Goal: Task Accomplishment & Management: Use online tool/utility

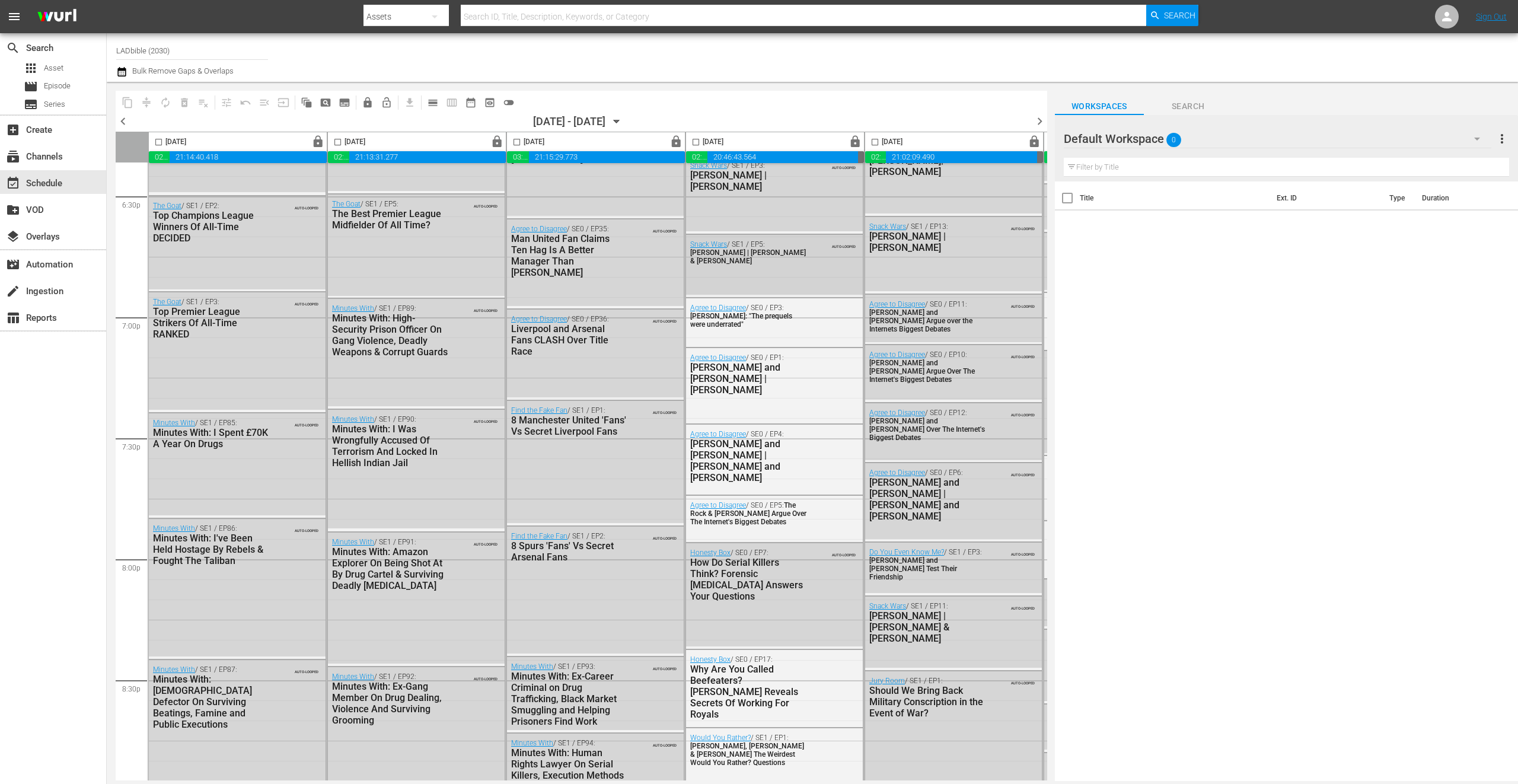
scroll to position [4466, 0]
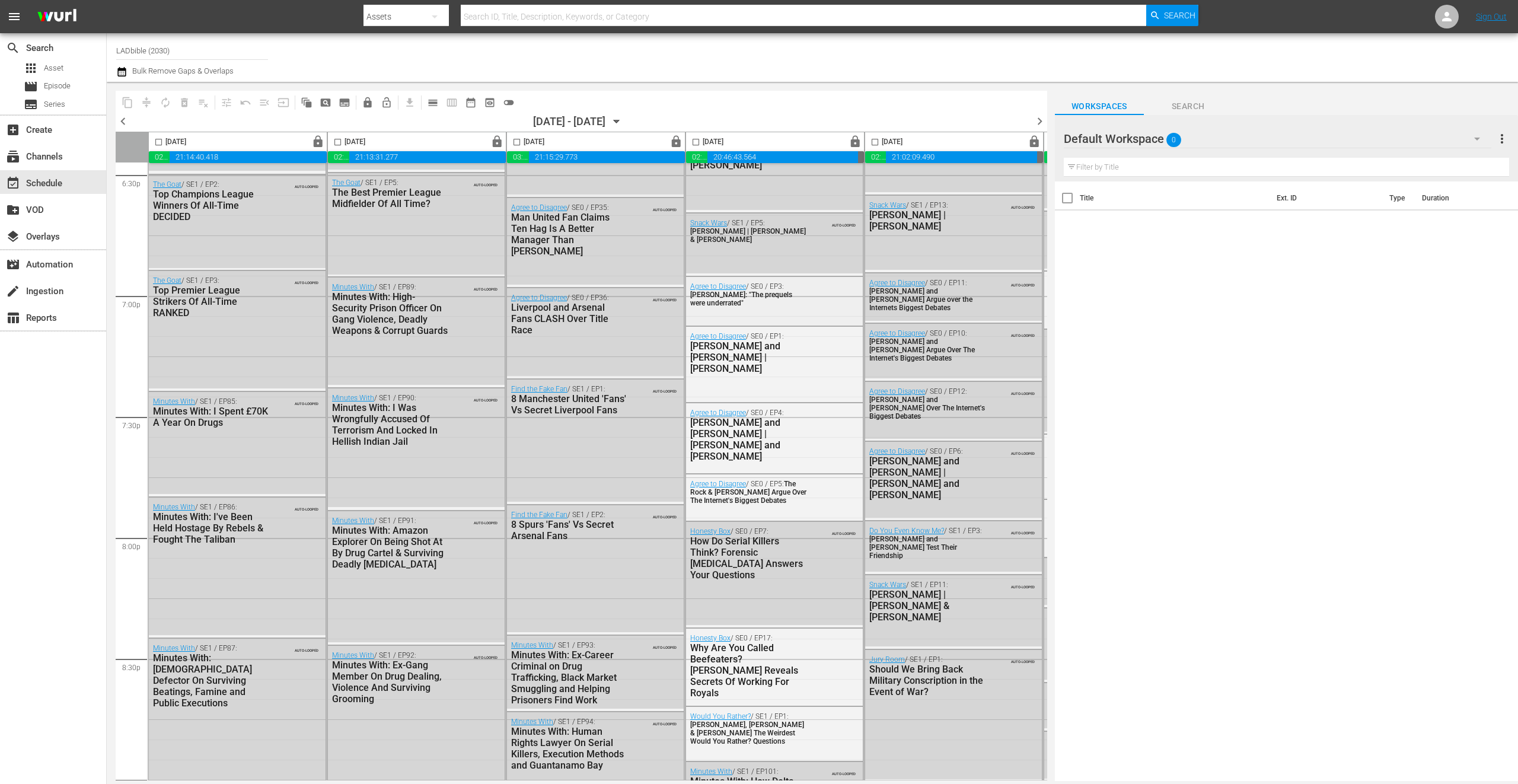
click at [770, 311] on div "Agree to Disagree / SE0 / EP3: Ewan McGregor: "The prequels were underrated"" at bounding box center [775, 300] width 177 height 46
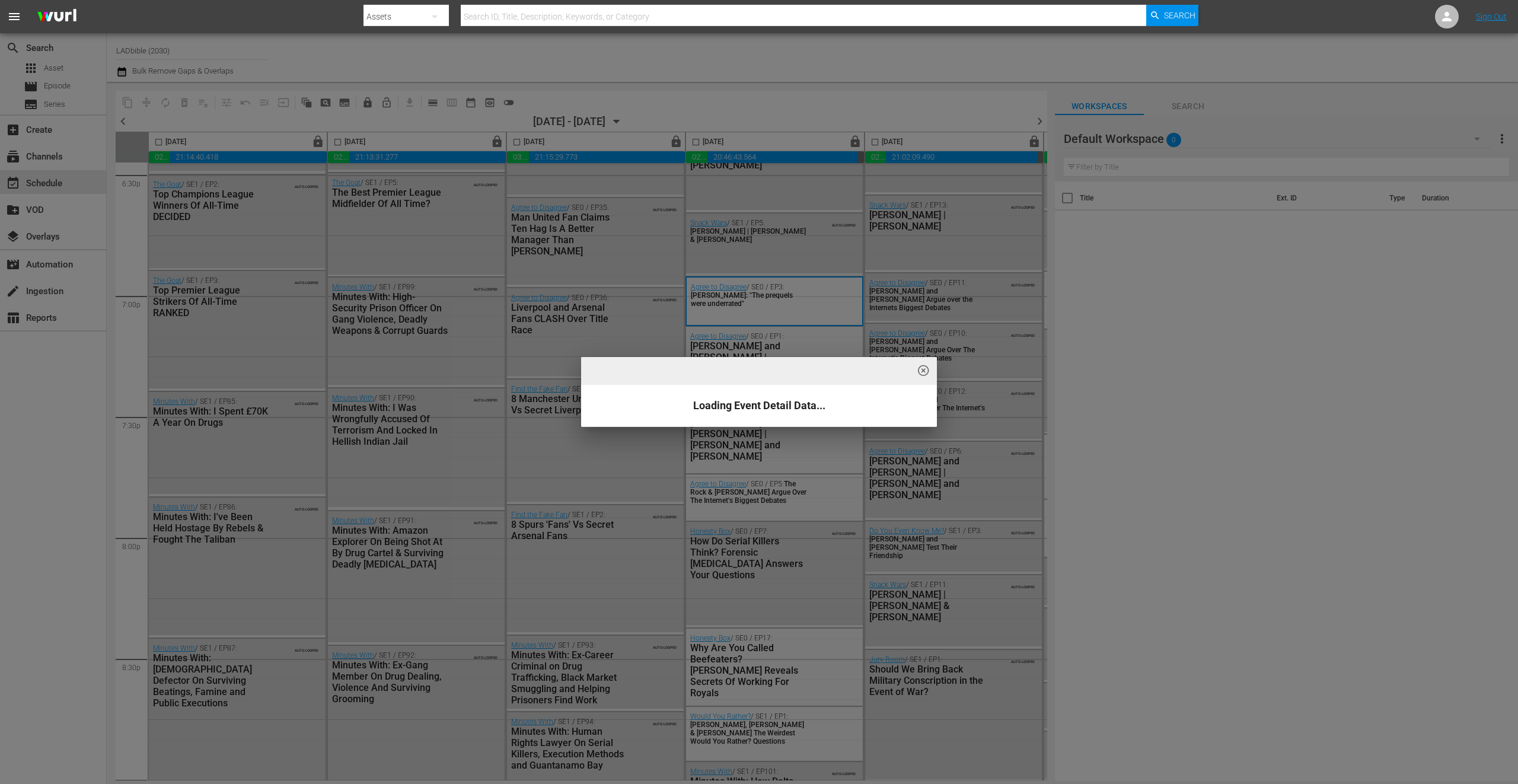
click at [818, 312] on div "highlight_off_icon Loading Event Detail Data..." at bounding box center [759, 392] width 1518 height 784
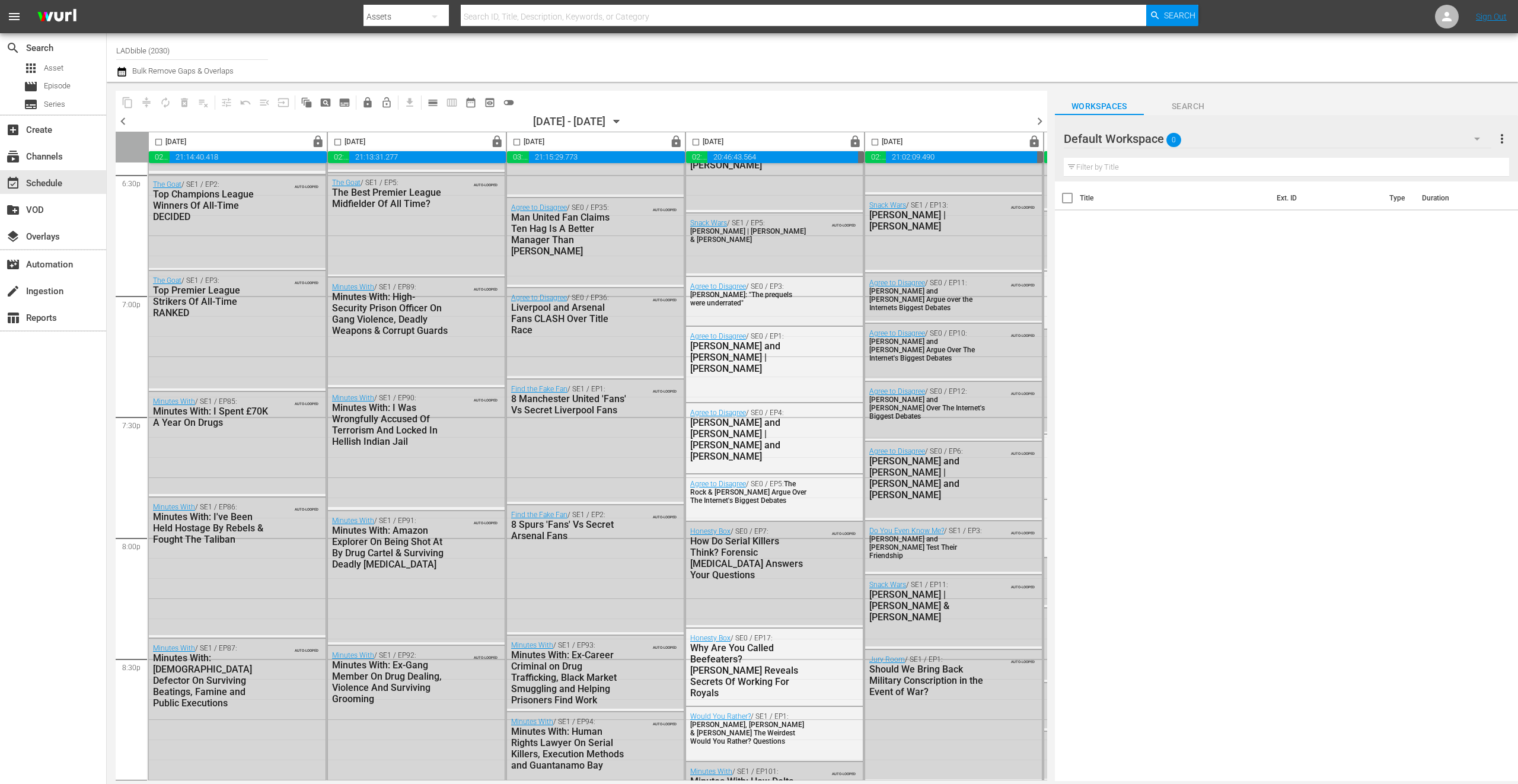
click at [816, 313] on div "Agree to Disagree / SE0 / EP3: Ewan McGregor: "The prequels were underrated"" at bounding box center [775, 300] width 177 height 46
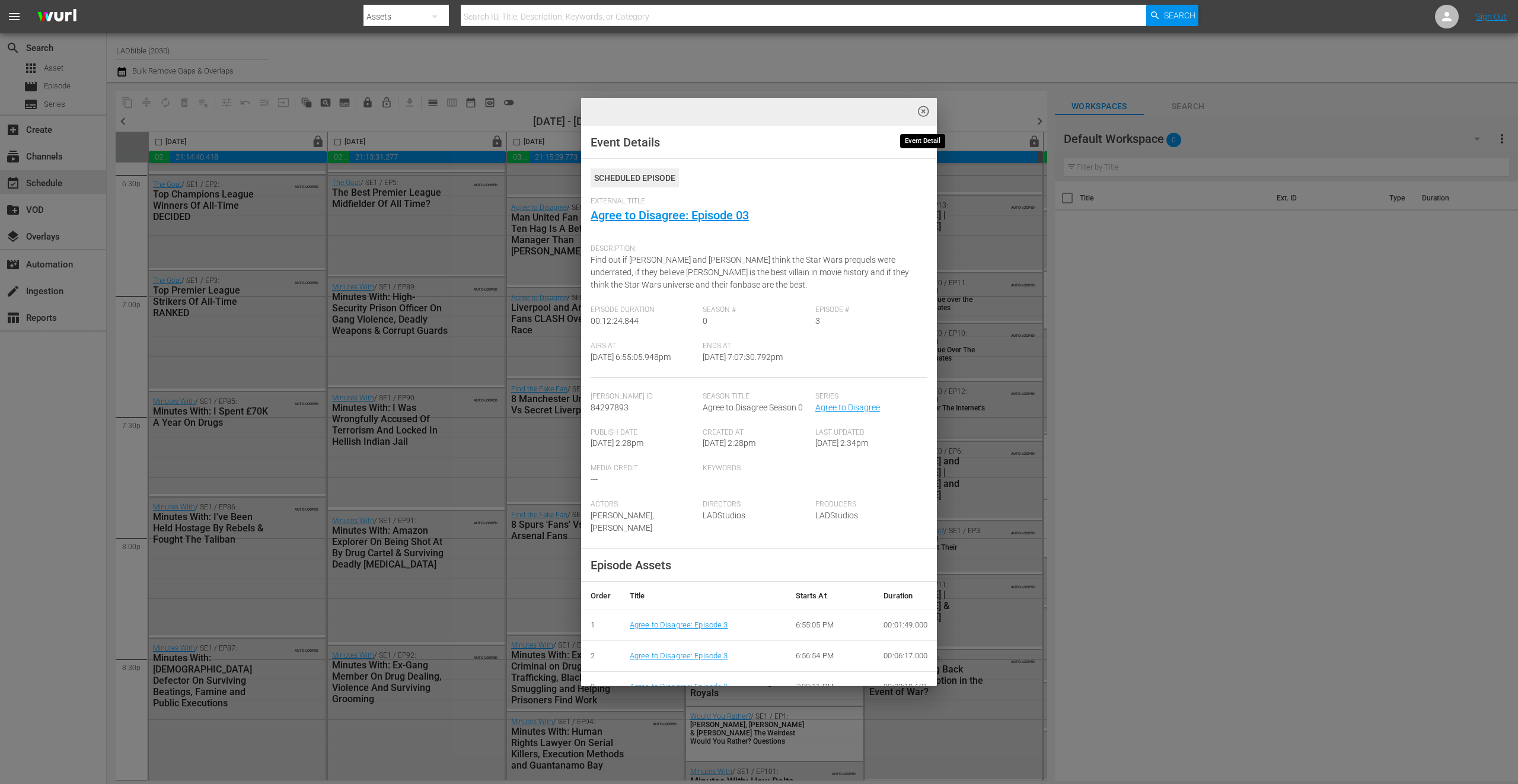
click at [920, 112] on span "highlight_off_icon" at bounding box center [923, 112] width 13 height 13
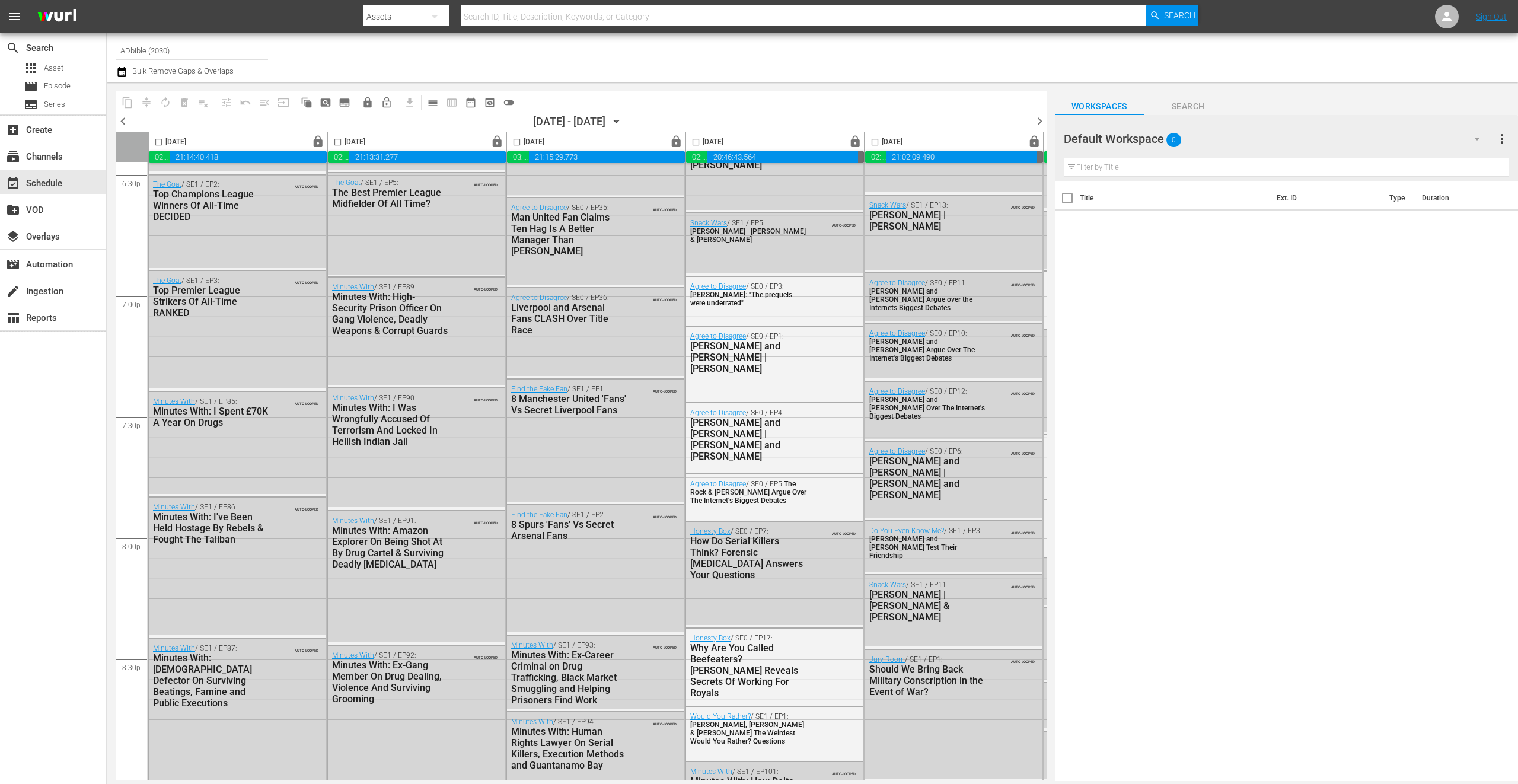
click at [923, 298] on span "Emma Stone and Mark Ruffalo Argue over the Internets Biggest Debates" at bounding box center [921, 299] width 104 height 25
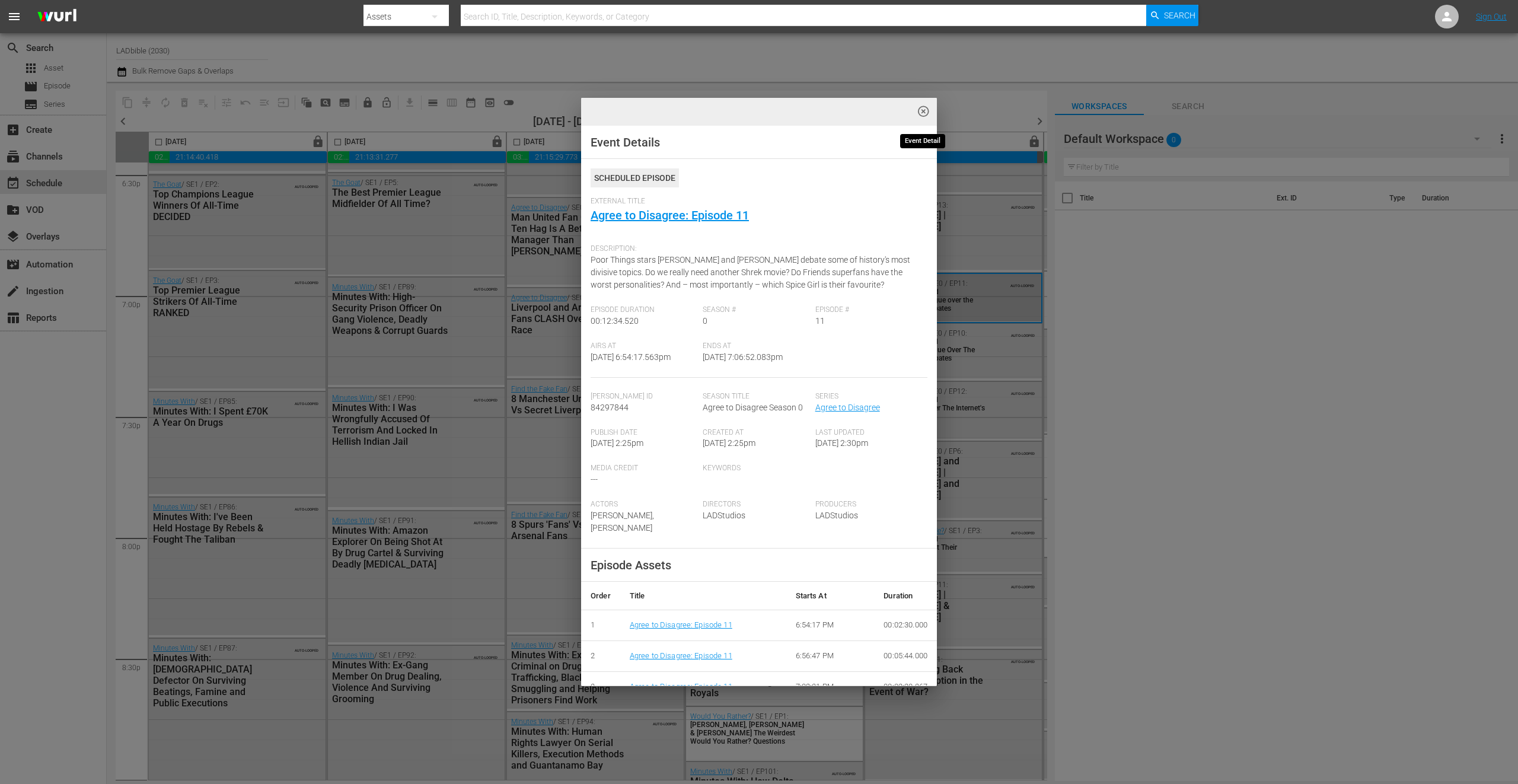
click at [927, 113] on span "highlight_off_icon" at bounding box center [923, 112] width 13 height 13
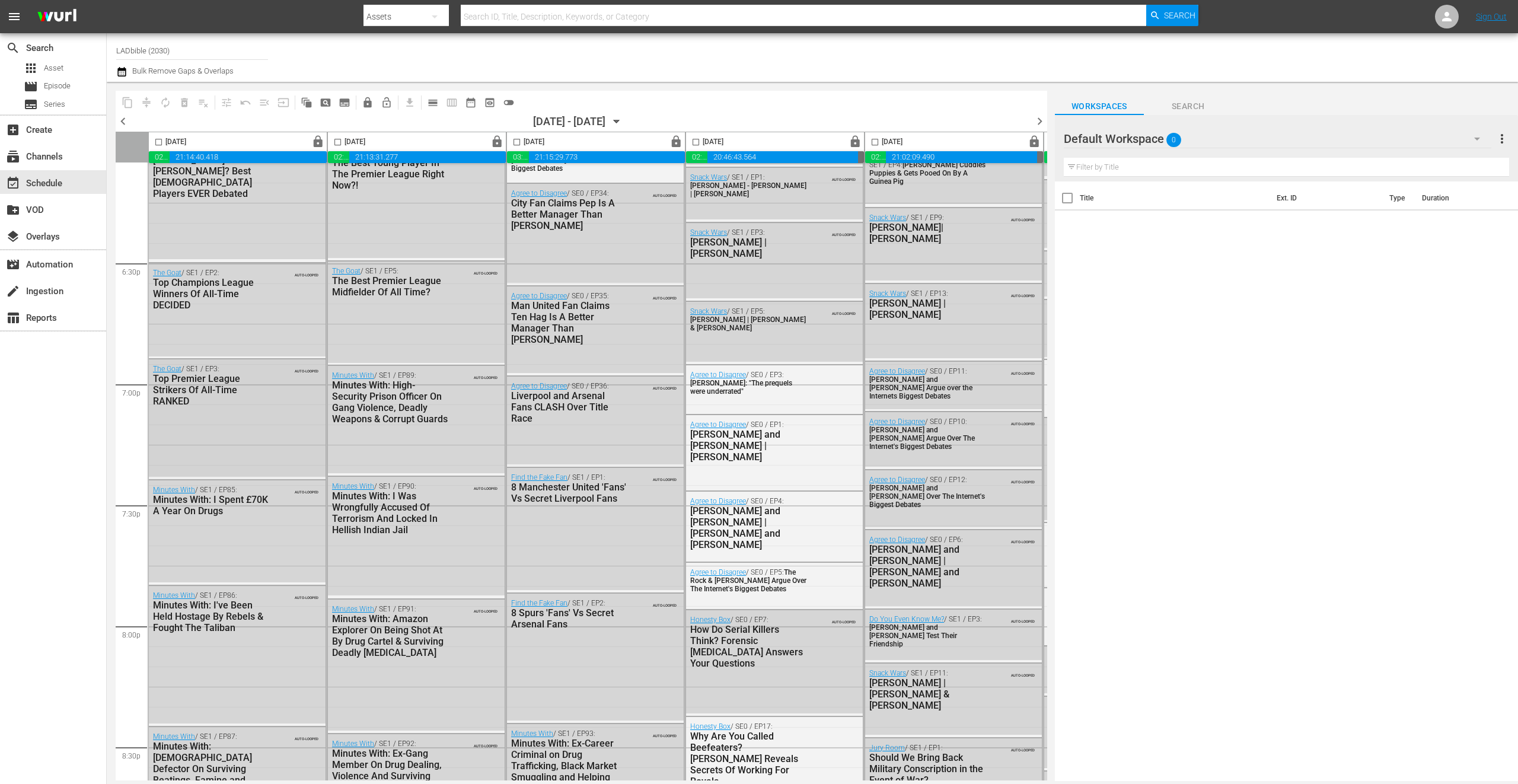
scroll to position [4377, 0]
click at [626, 121] on div "08/15/2025 - 08/21/2025 August 15th" at bounding box center [580, 121] width 93 height 13
click at [624, 120] on icon "button" at bounding box center [616, 121] width 13 height 13
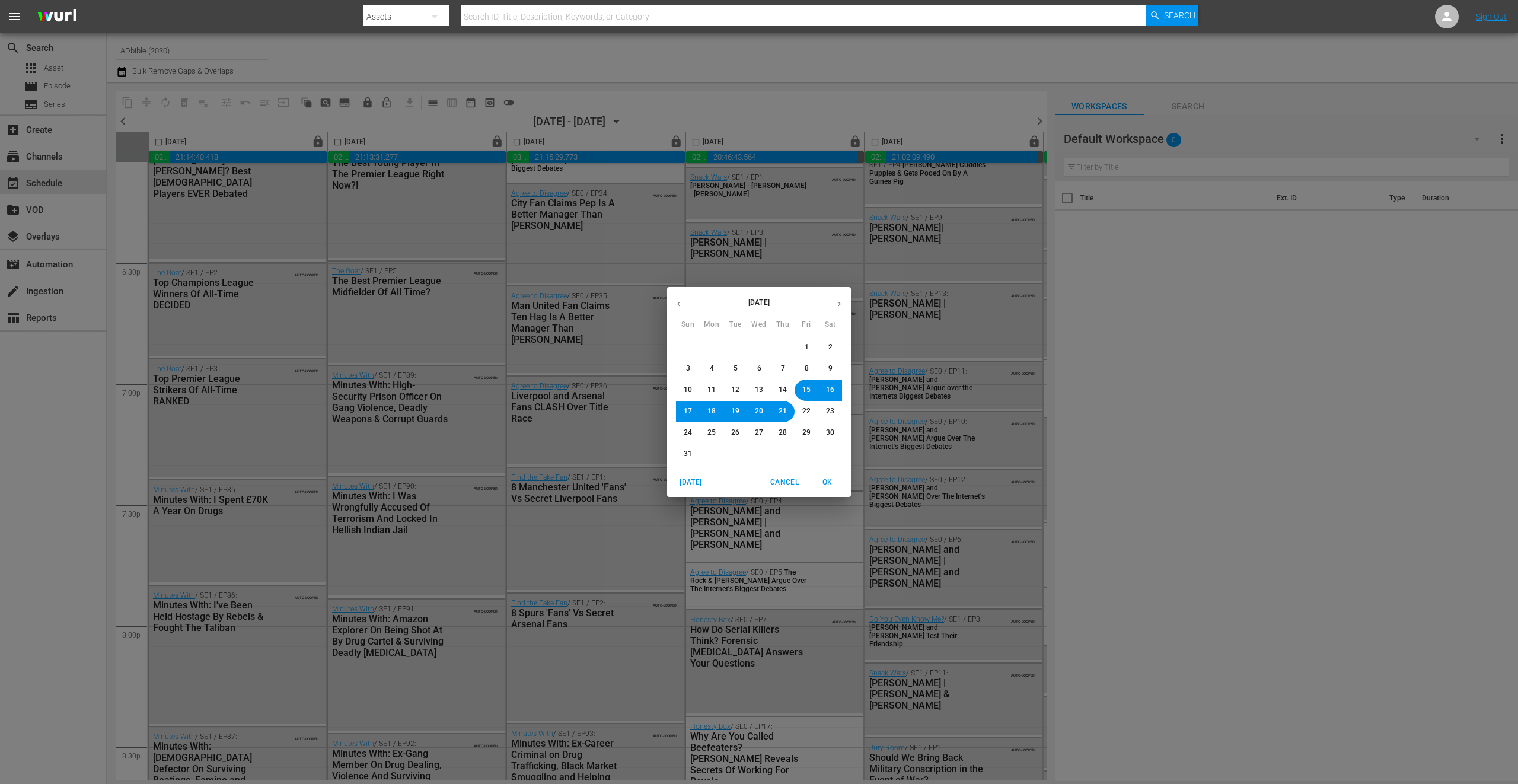
click at [705, 412] on button "18" at bounding box center [712, 412] width 21 height 21
click at [829, 478] on span "OK" at bounding box center [827, 482] width 29 height 13
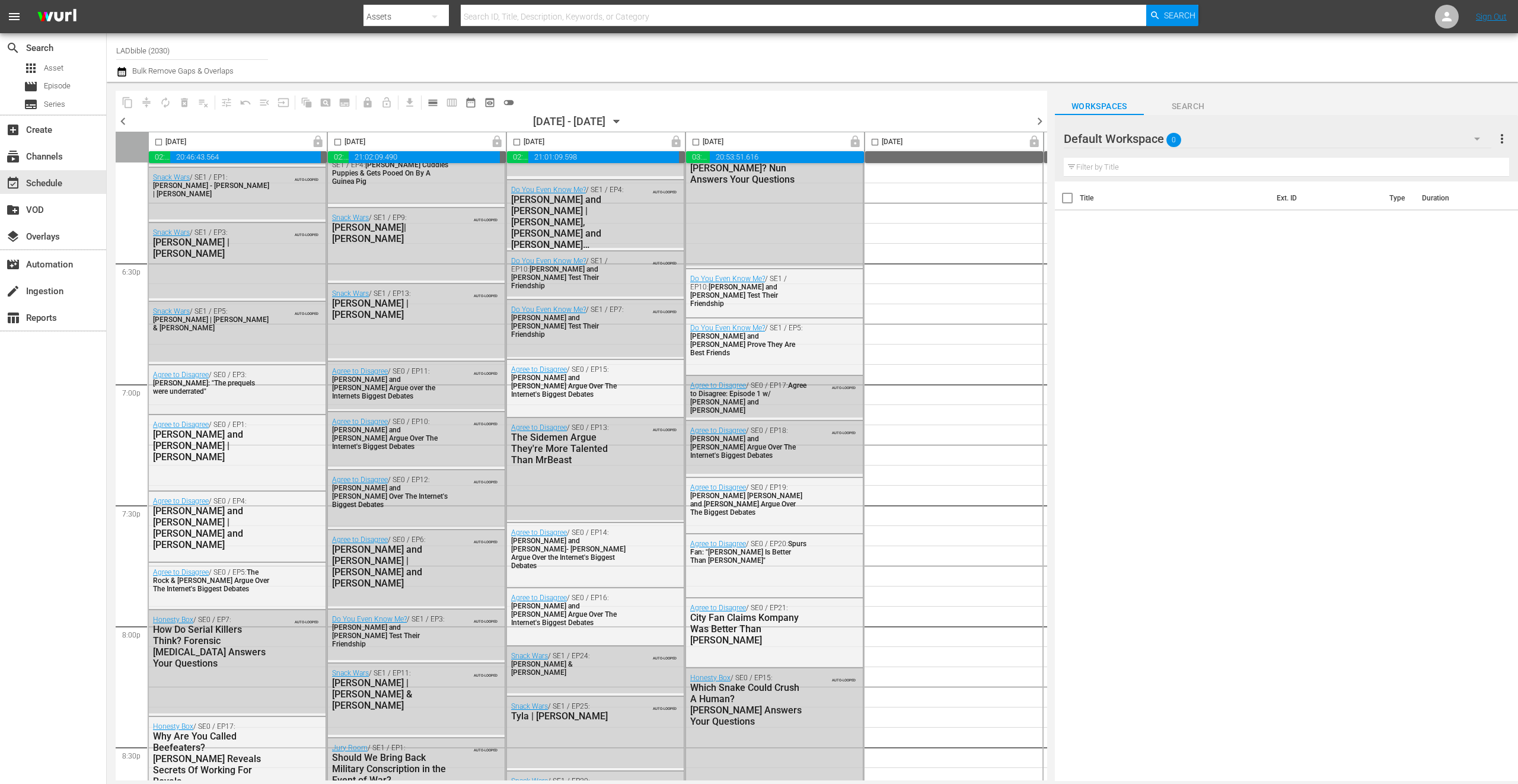
click at [262, 392] on div "Agree to Disagree / SE0 / EP3: Ewan McGregor: "The prequels were underrated"" at bounding box center [211, 383] width 116 height 25
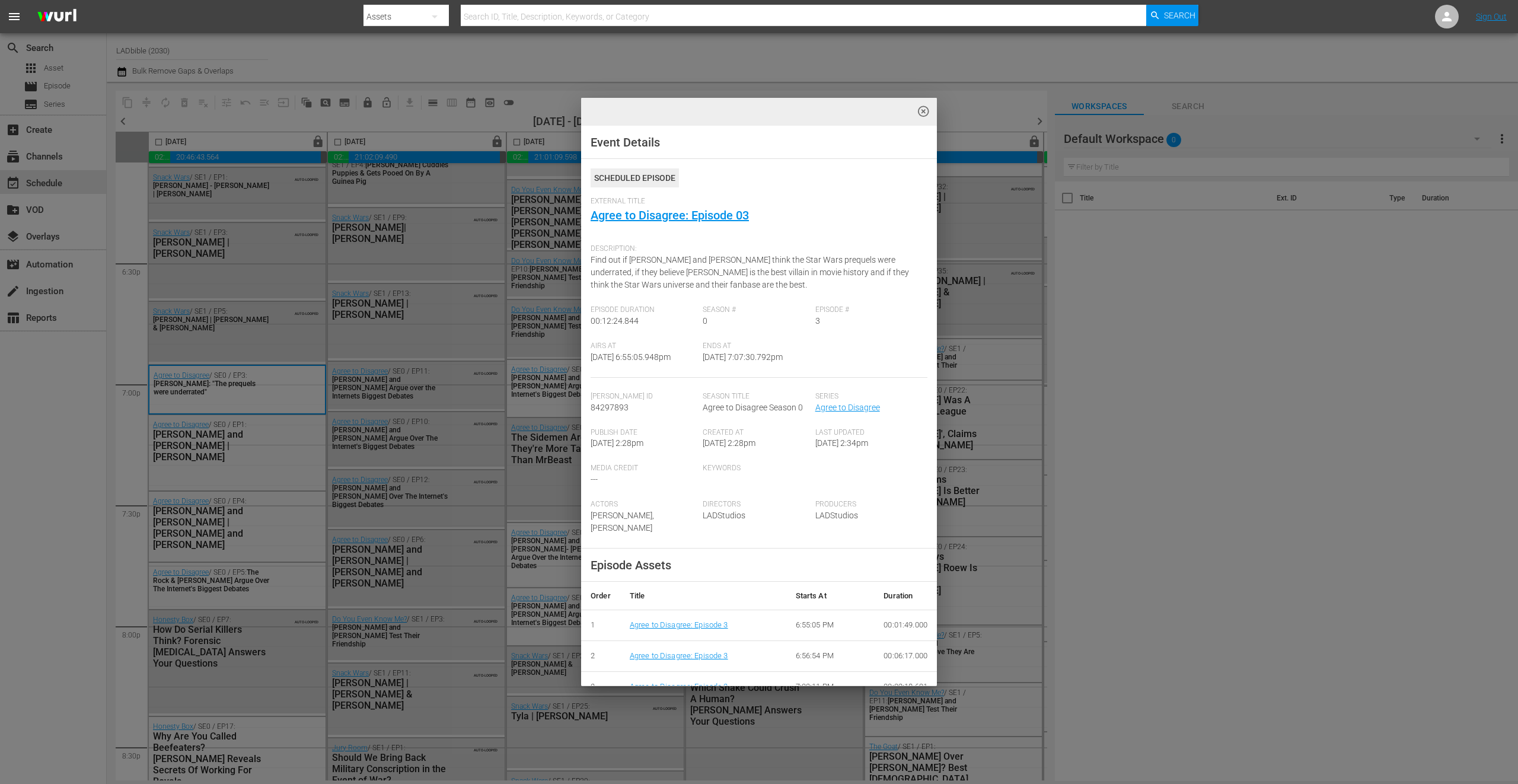
click at [255, 329] on div "highlight_off_icon Event Details Scheduled Episode External Title Agree to Disa…" at bounding box center [759, 392] width 1518 height 784
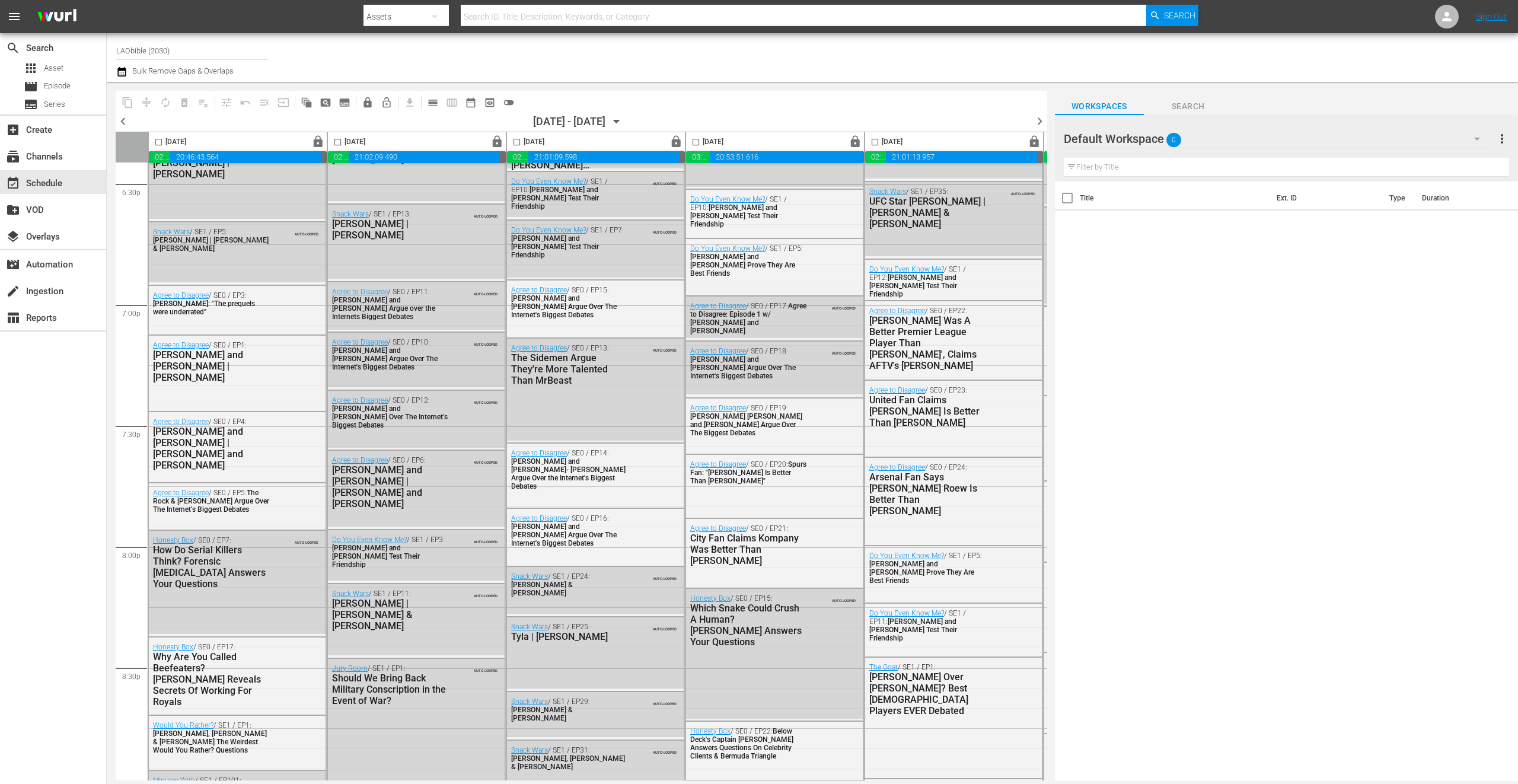
scroll to position [4447, 0]
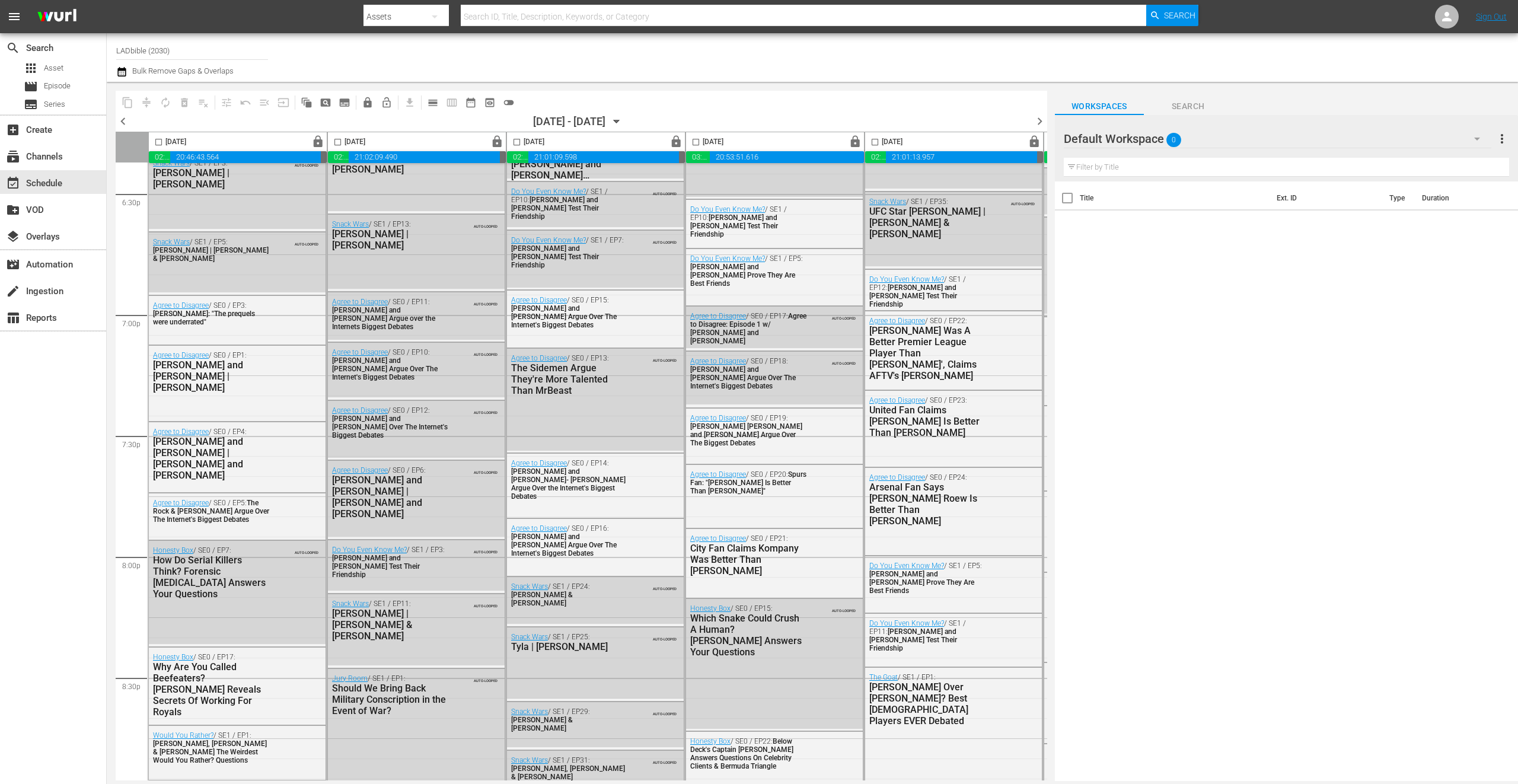
click at [415, 256] on div "Snack Wars / SE1 / EP13: Gordon Ramsay | Rupert Grint AUTO-LOOPED" at bounding box center [416, 251] width 177 height 74
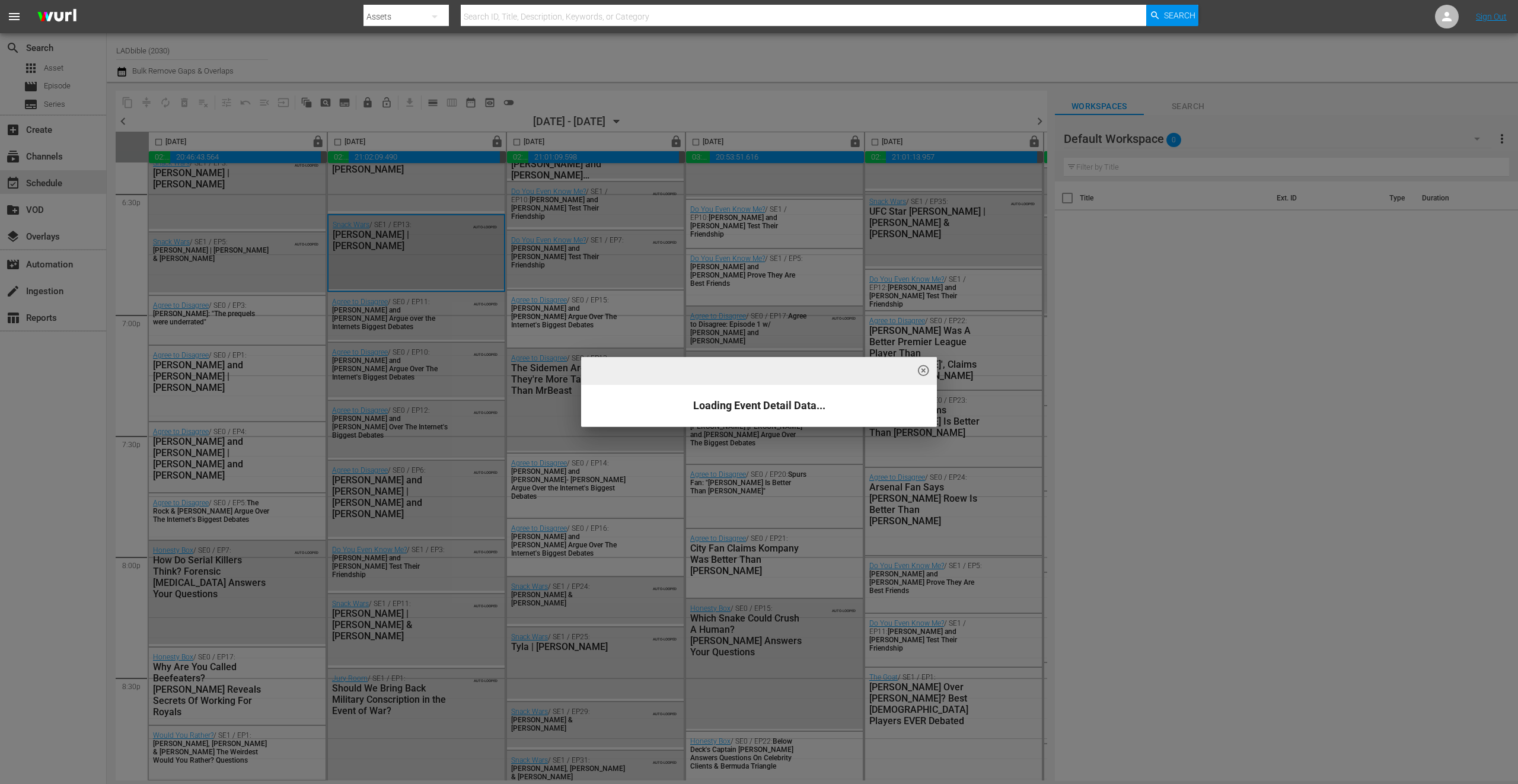
click at [437, 270] on div "highlight_off_icon Loading Event Detail Data..." at bounding box center [759, 392] width 1518 height 784
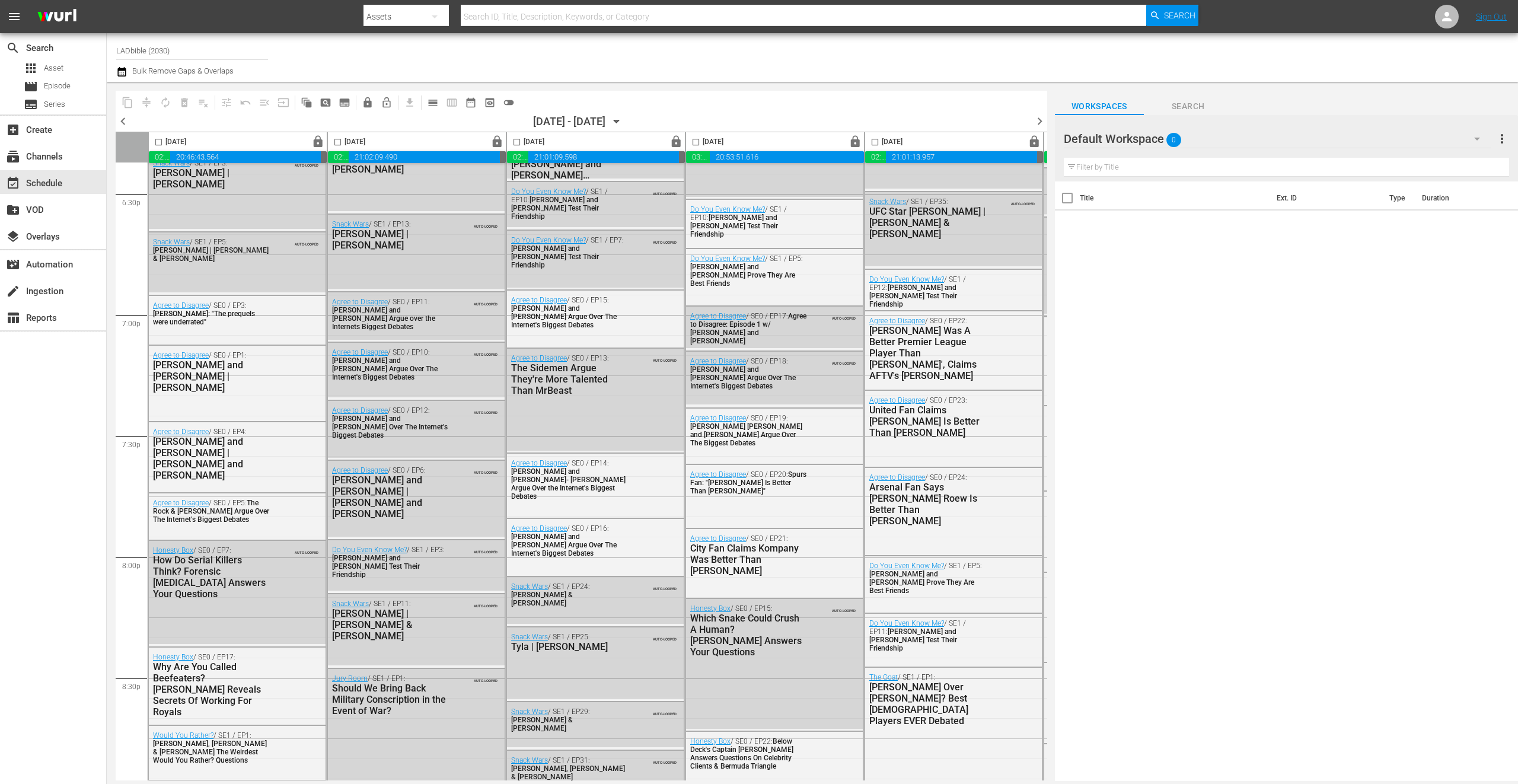
click at [435, 249] on div "Snack Wars / SE1 / EP13: Gordon Ramsay | Rupert Grint AUTO-LOOPED" at bounding box center [416, 234] width 177 height 40
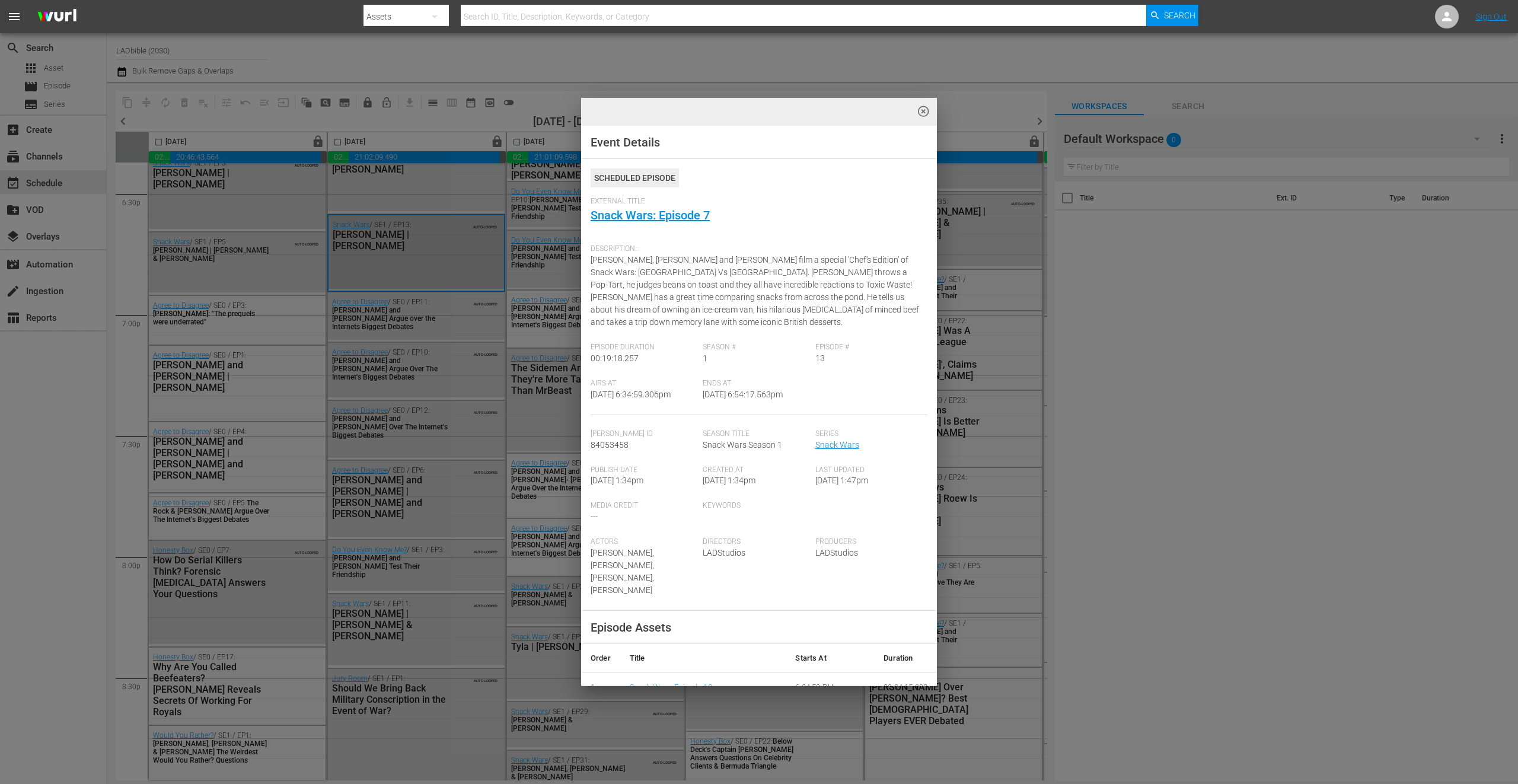
click at [433, 239] on div "highlight_off_icon Event Details Scheduled Episode External Title Snack Wars: E…" at bounding box center [759, 392] width 1518 height 784
click at [436, 241] on div "highlight_off_icon Event Details Scheduled Episode External Title Snack Wars: E…" at bounding box center [759, 392] width 1518 height 784
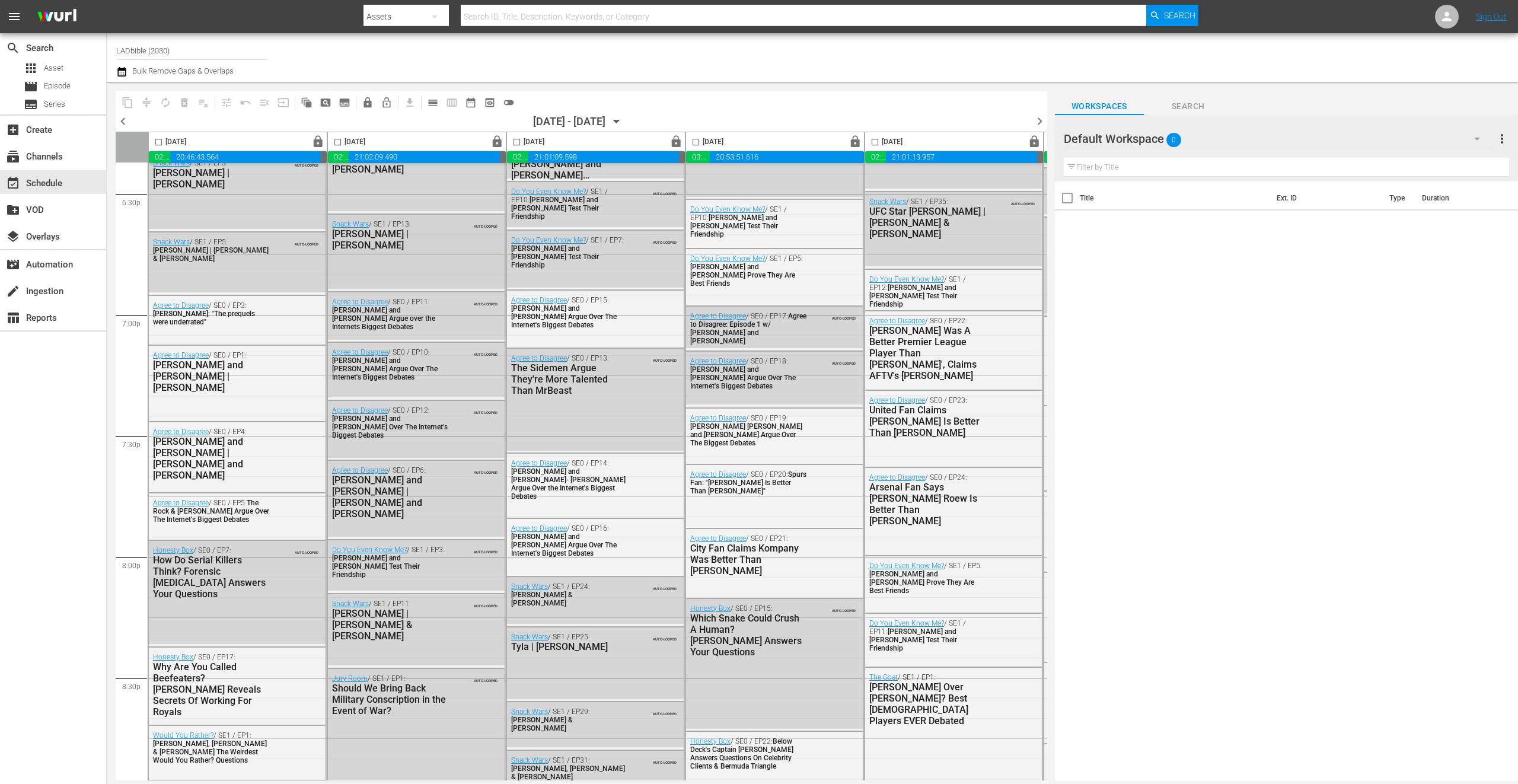
click at [449, 251] on div "Snack Wars / SE1 / EP13: Gordon Ramsay | Rupert Grint AUTO-LOOPED" at bounding box center [416, 234] width 177 height 40
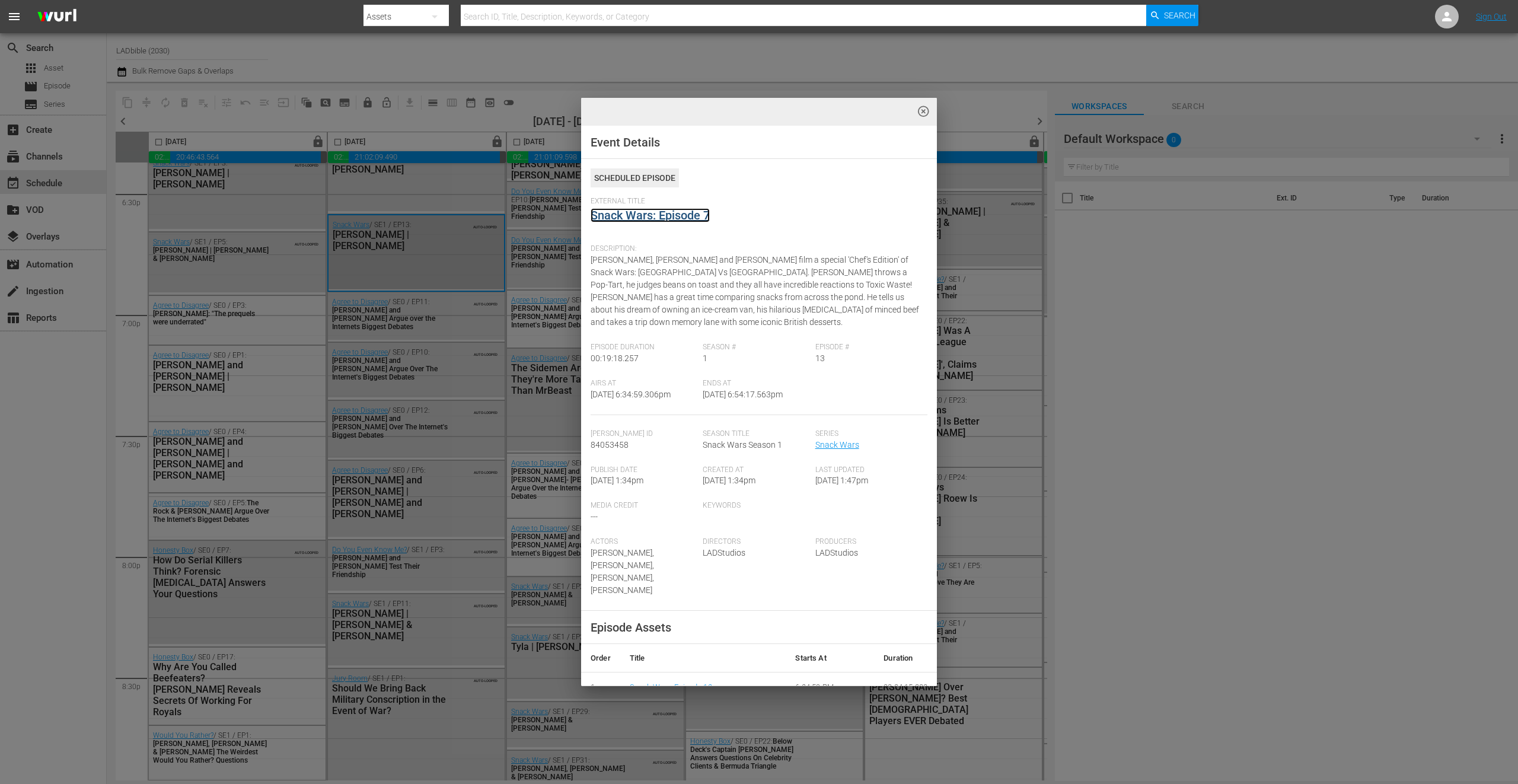
click at [685, 216] on link "Snack Wars: Episode 7" at bounding box center [650, 215] width 119 height 14
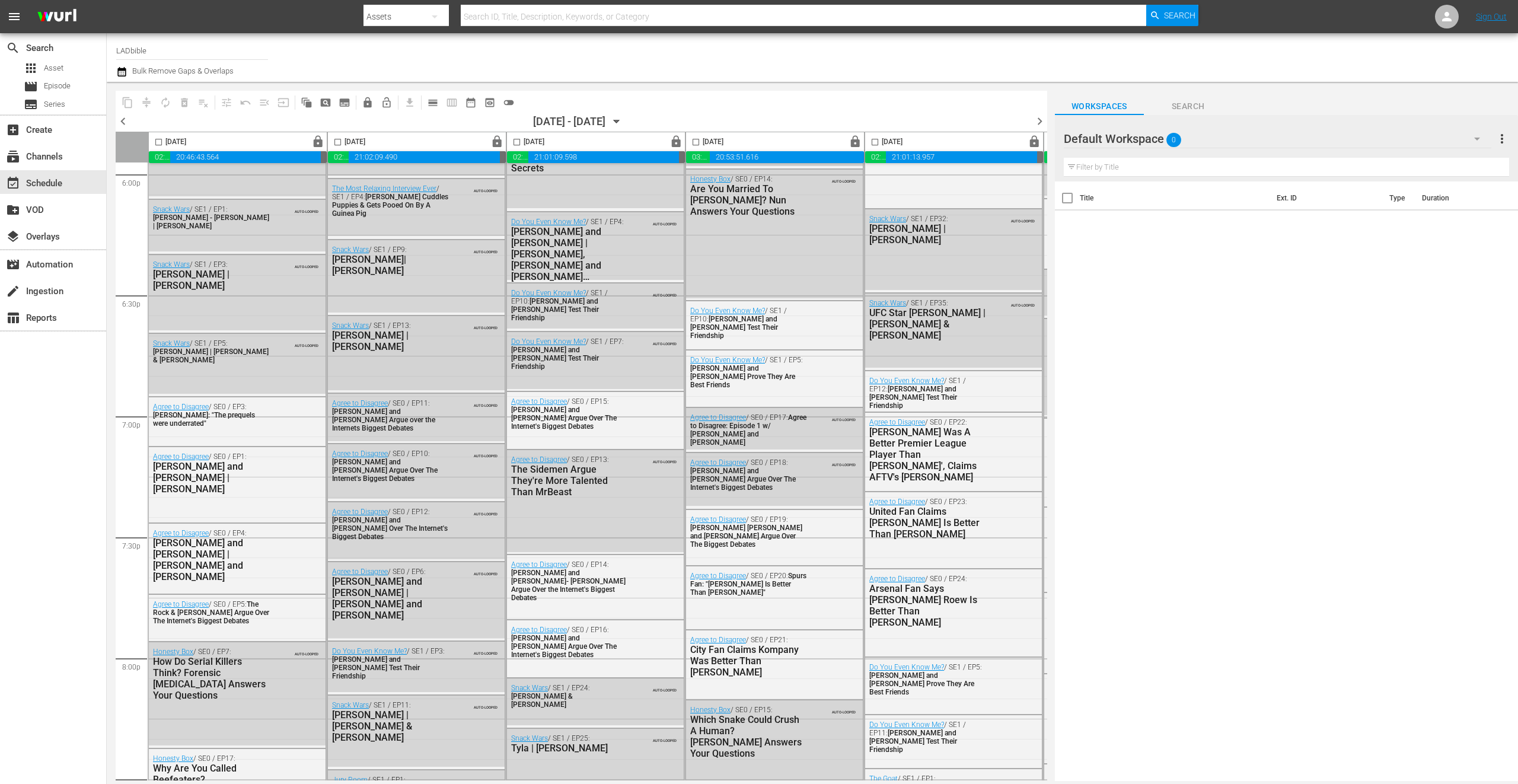
scroll to position [4400, 0]
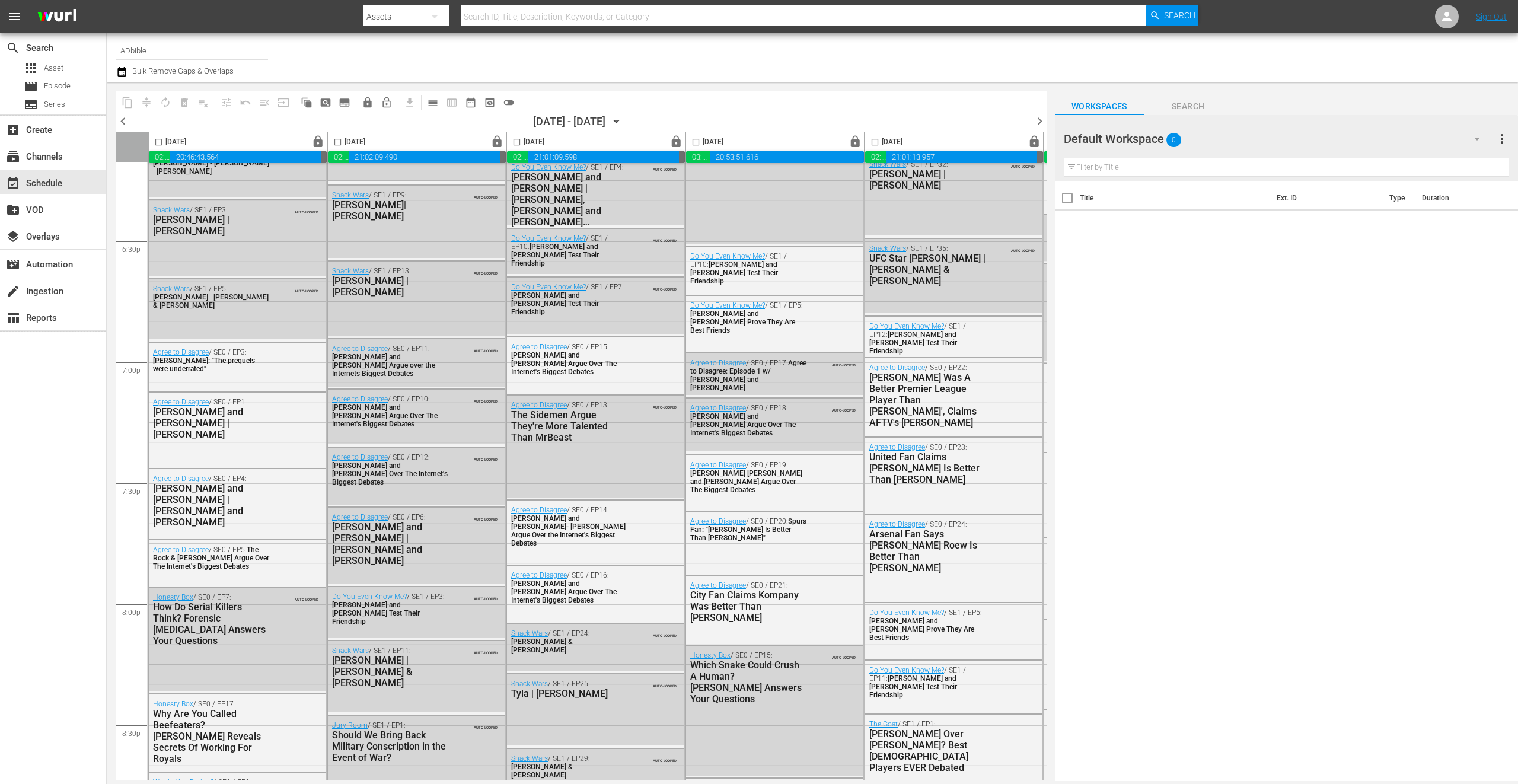
click at [409, 283] on div "Gordon Ramsay | Rupert Grint" at bounding box center [390, 286] width 116 height 22
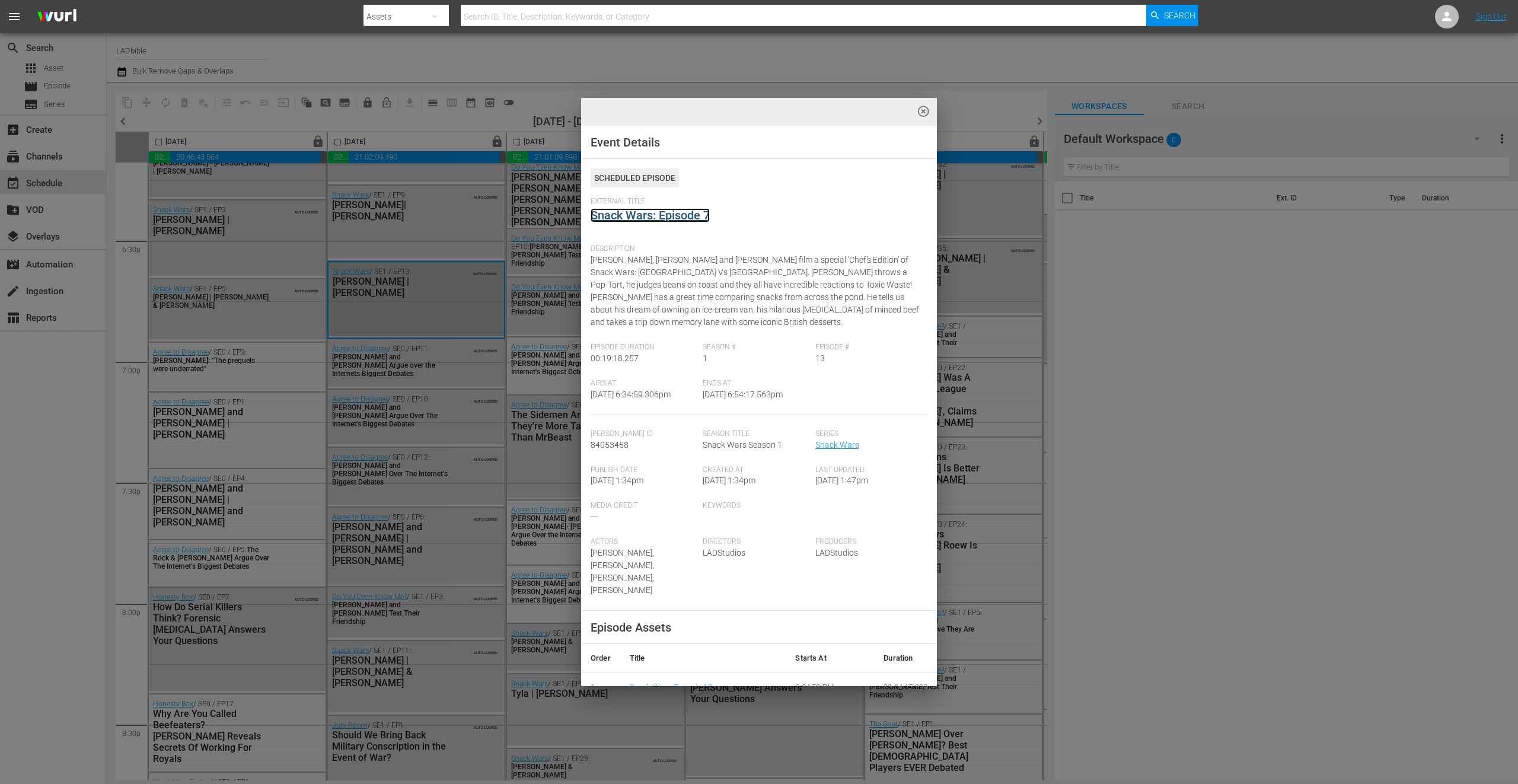
click at [691, 211] on link "Snack Wars: Episode 7" at bounding box center [650, 215] width 119 height 14
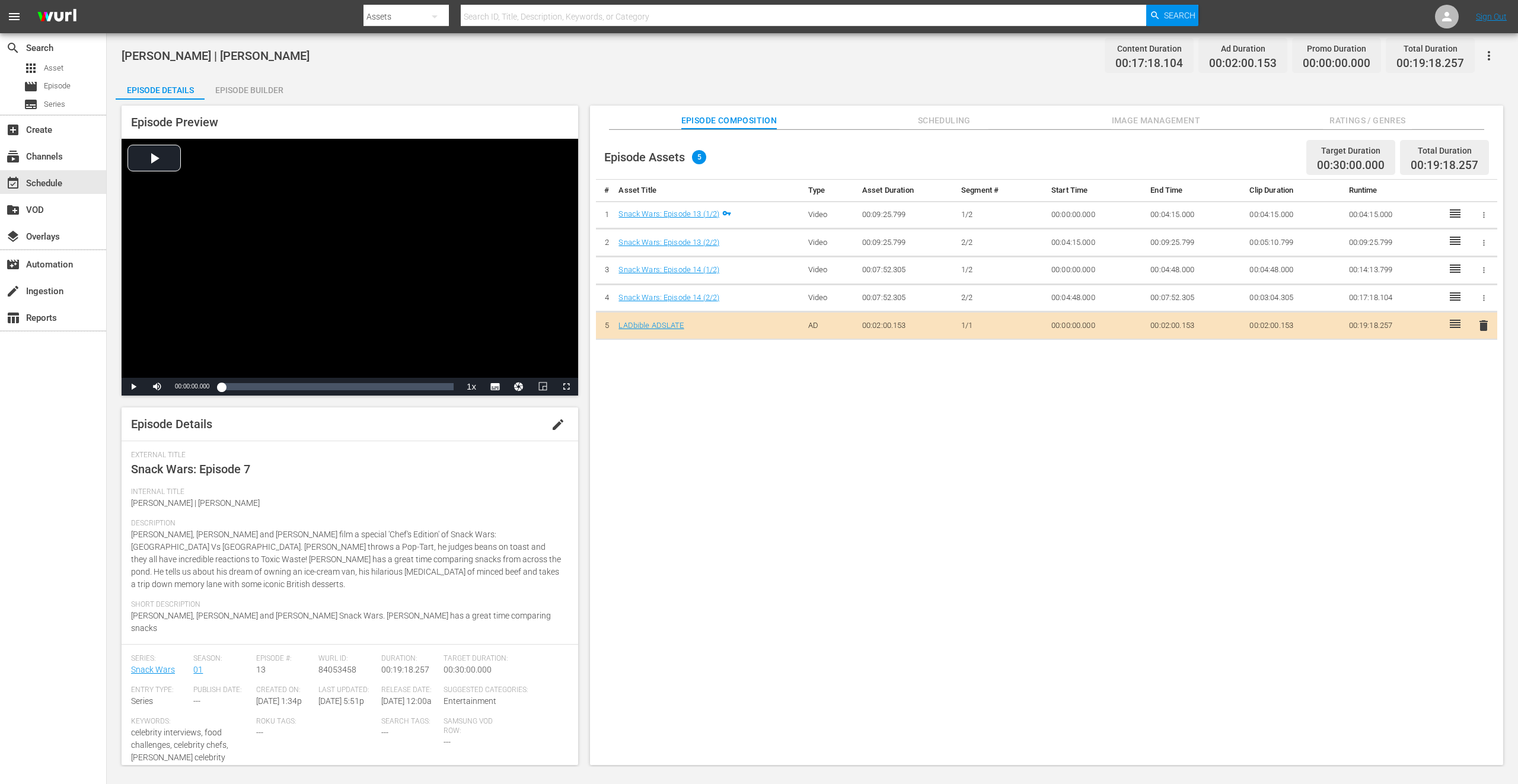
click at [379, 480] on div "External Title Snack Wars: Episode 7" at bounding box center [350, 469] width 438 height 37
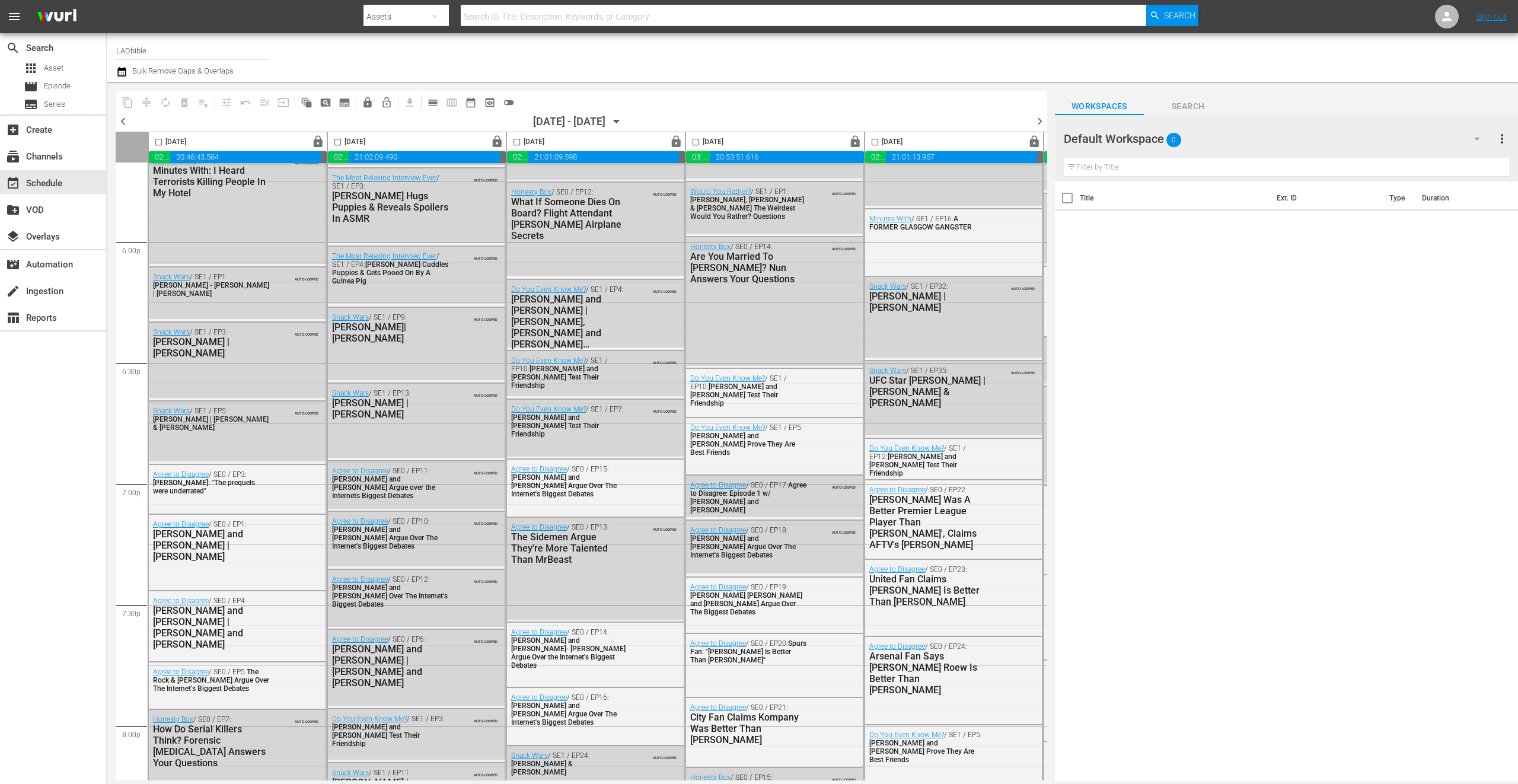
scroll to position [4266, 0]
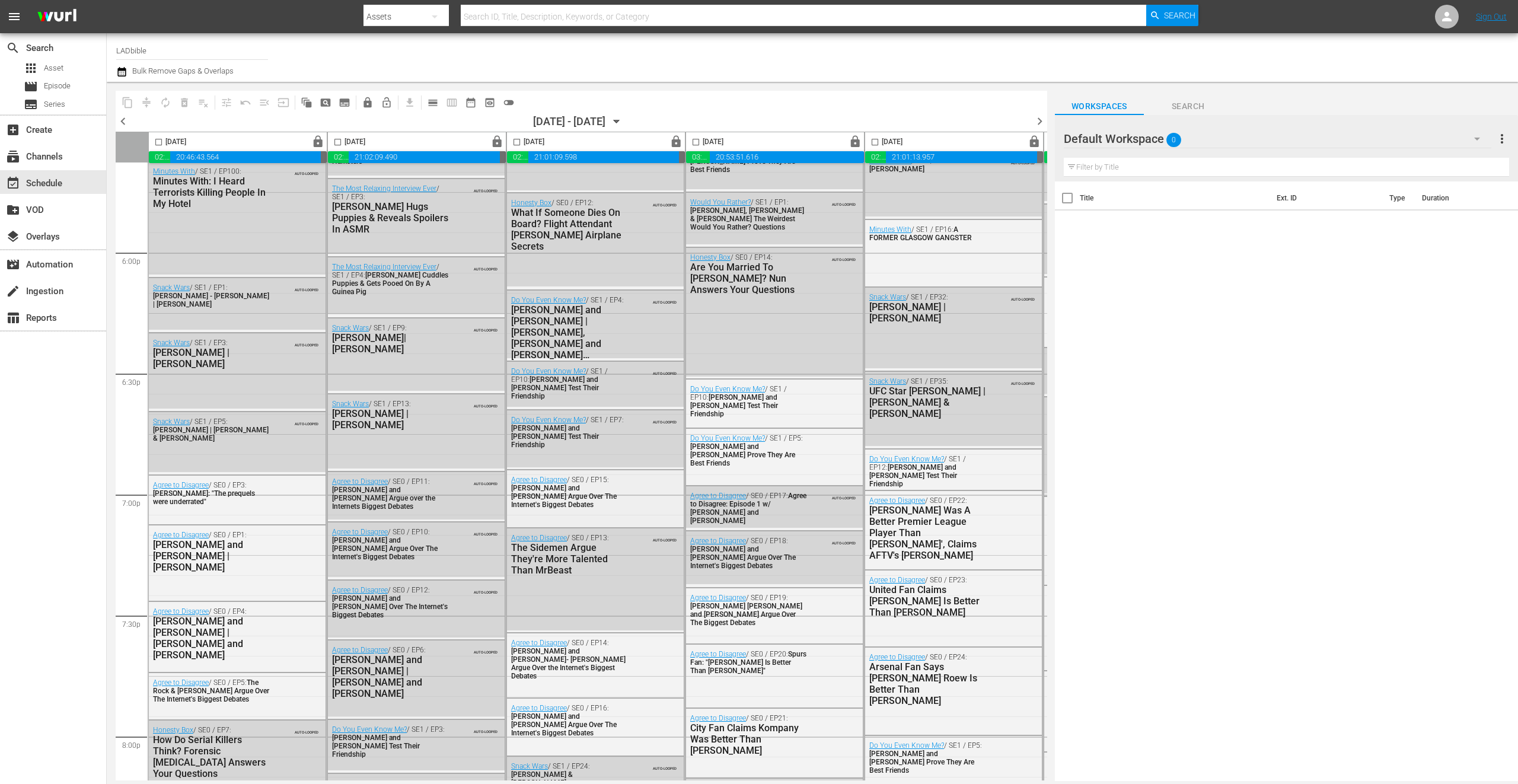
click at [539, 486] on span "Austin Butler and Jodie Comer Argue Over The Internet's Biggest Debates" at bounding box center [564, 496] width 105 height 25
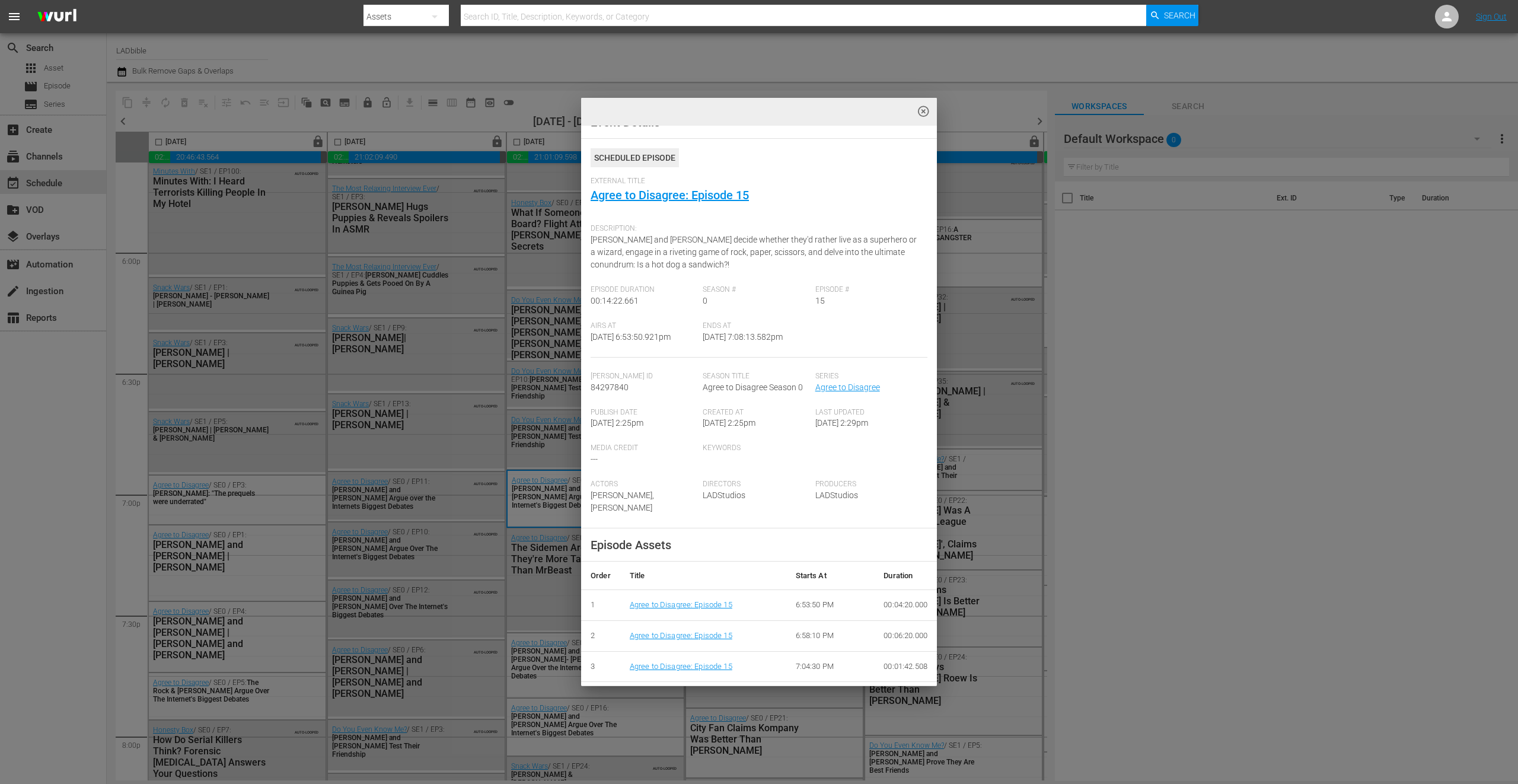
scroll to position [36, 0]
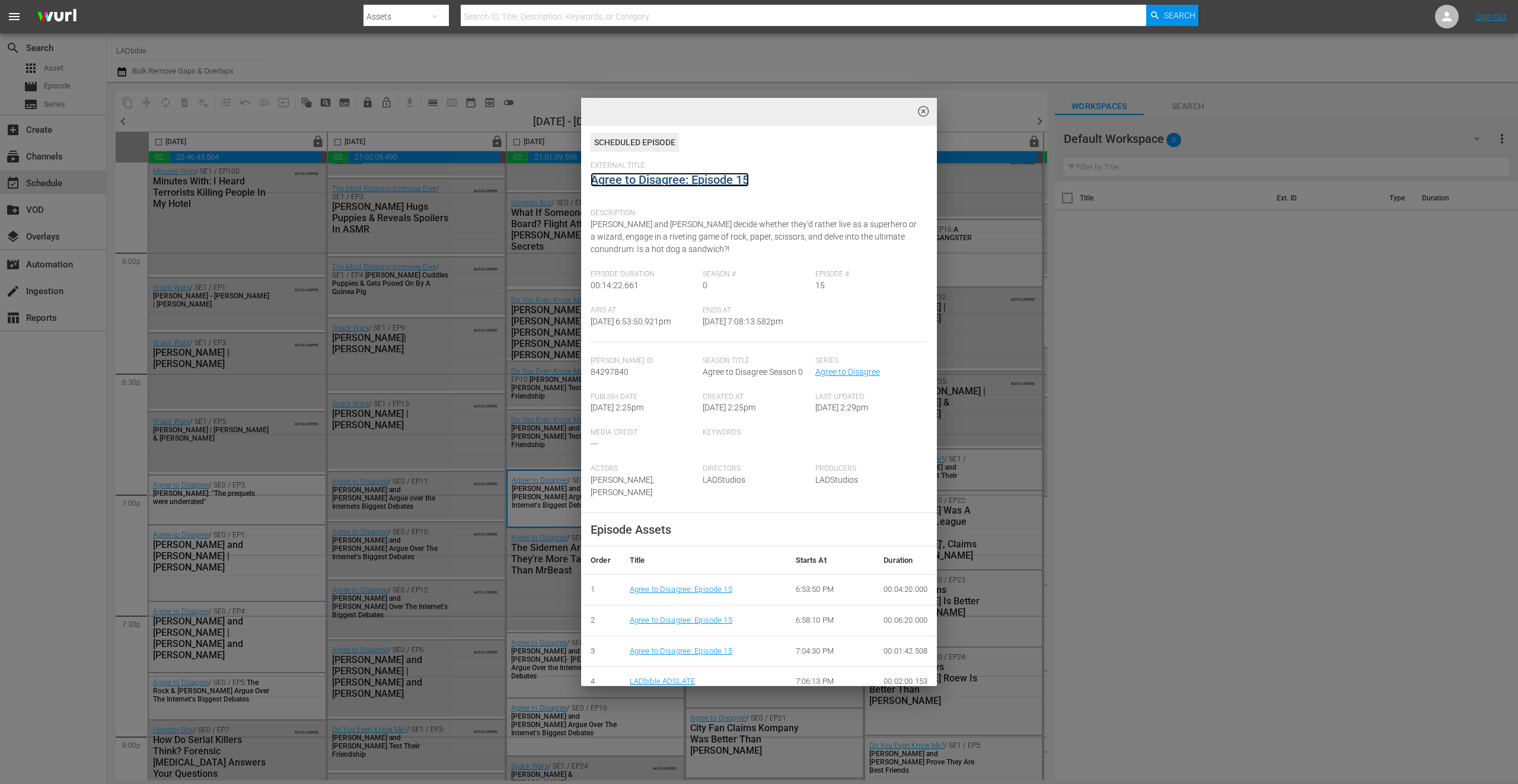
click at [729, 172] on link "Agree to Disagree: Episode 15" at bounding box center [669, 179] width 158 height 14
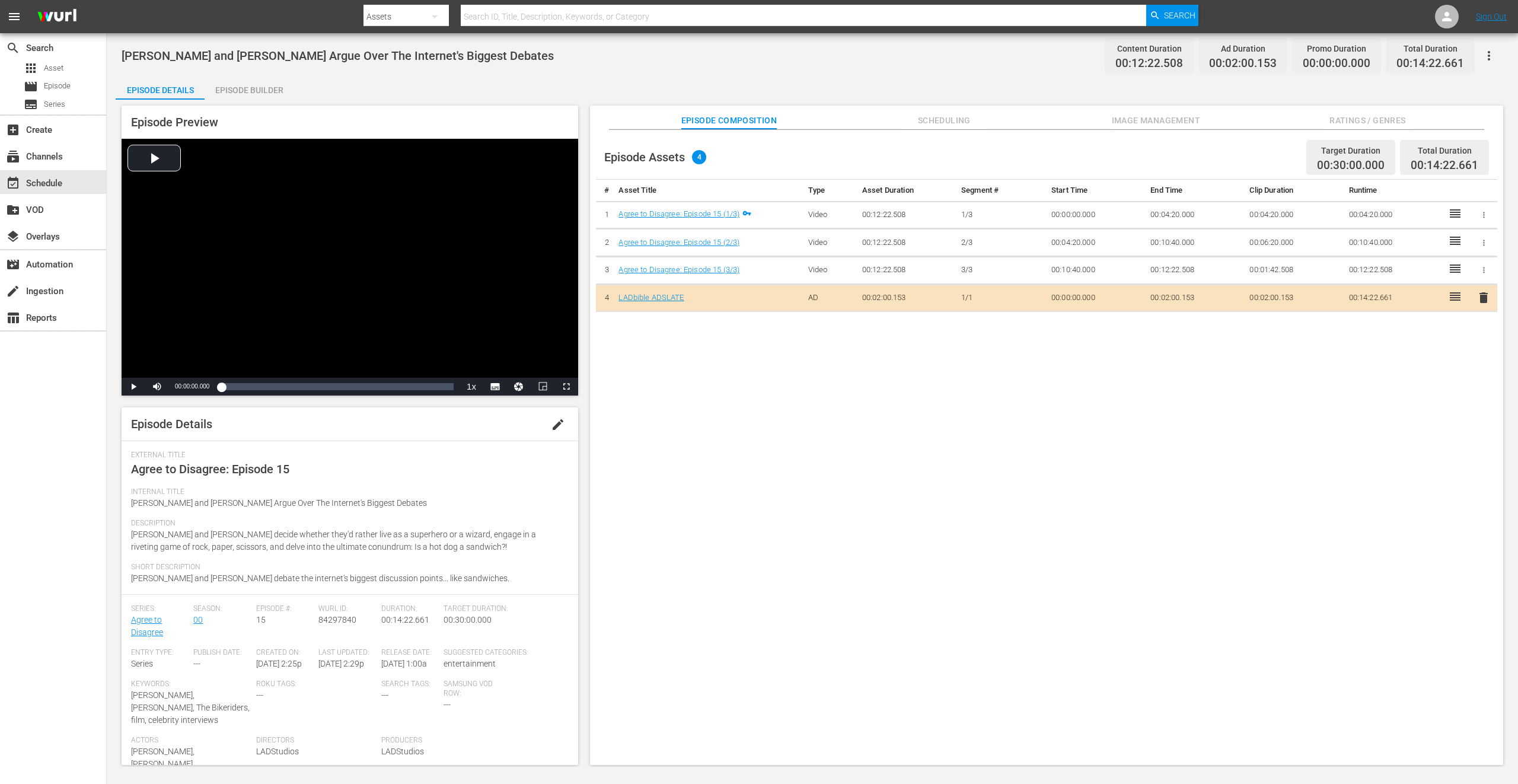
click at [819, 523] on div "Episode Assets 4 Target Duration 00:30:00.000 Total Duration 00:14:22.661 # Ass…" at bounding box center [1047, 453] width 913 height 647
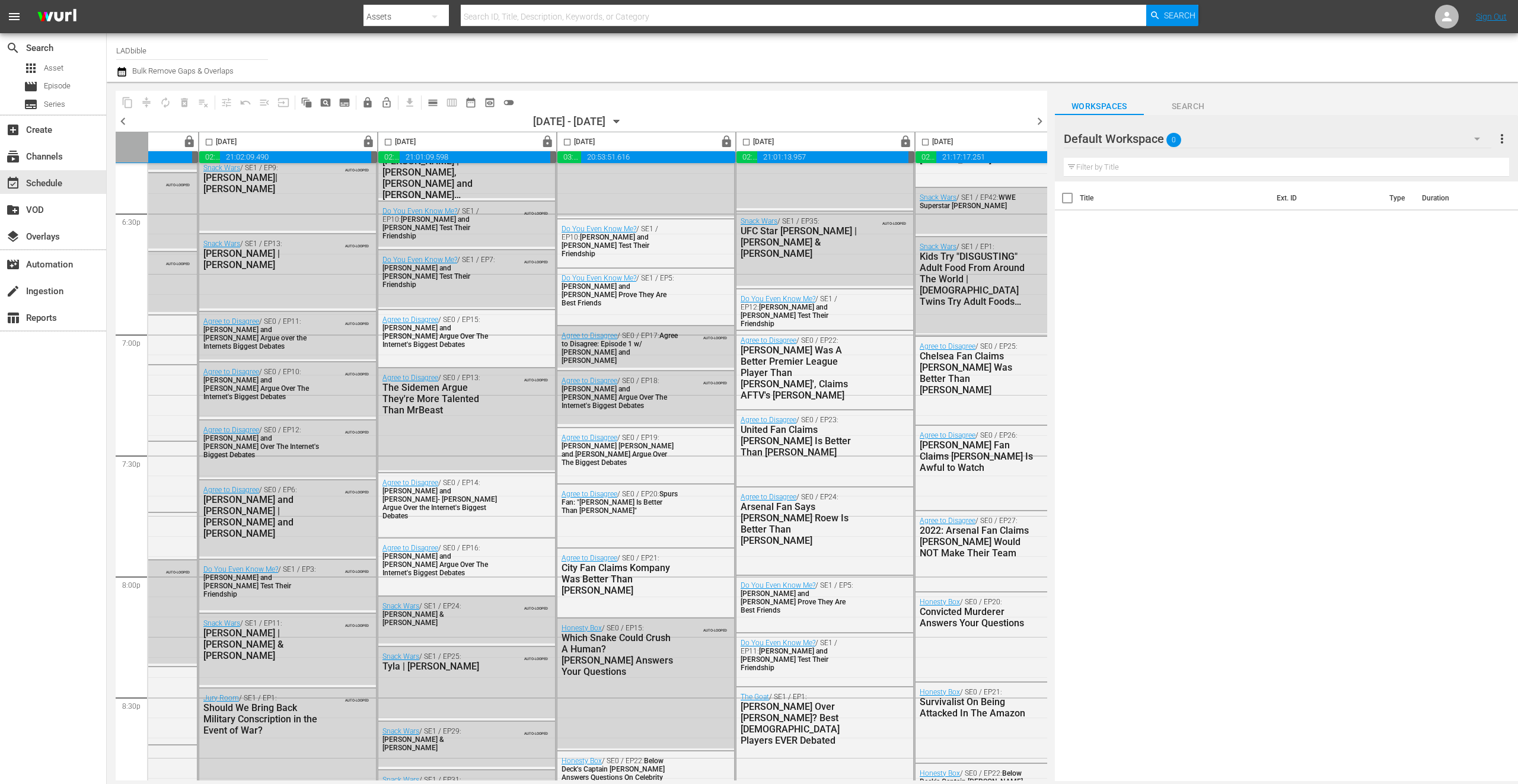
scroll to position [4427, 0]
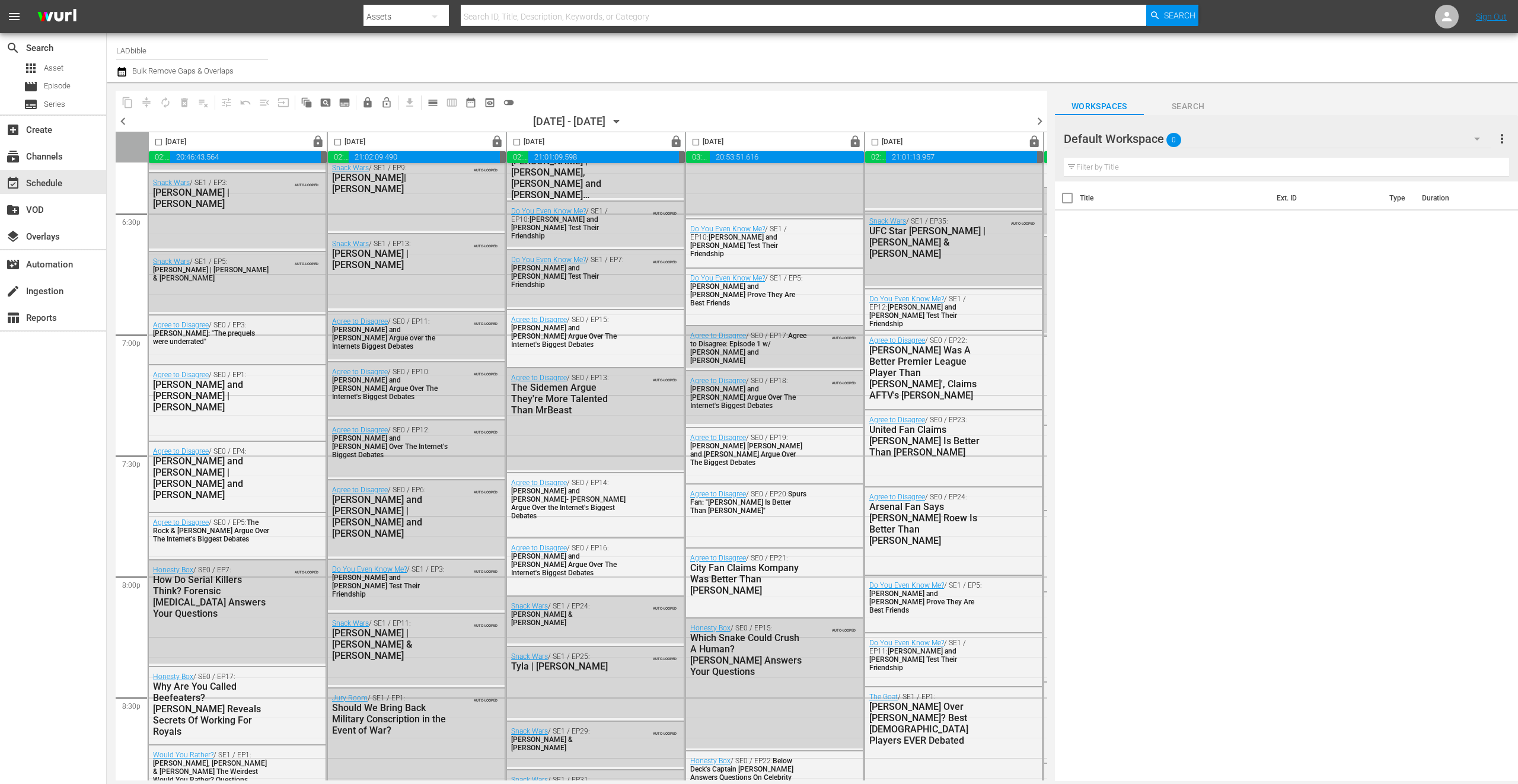
click at [252, 346] on div "Agree to Disagree / SE0 / EP3: Ewan McGregor: "The prequels were underrated"" at bounding box center [238, 332] width 177 height 35
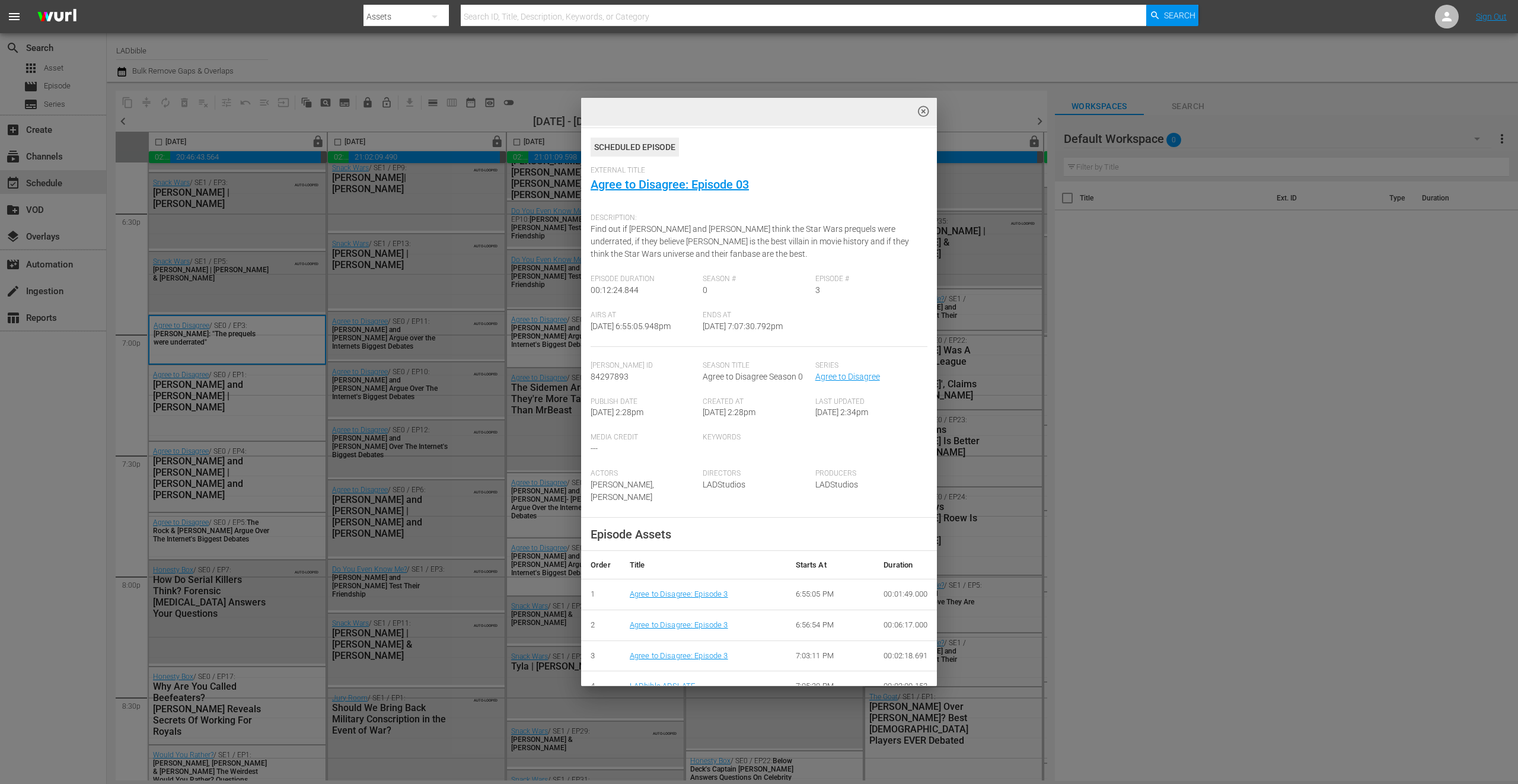
scroll to position [48, 0]
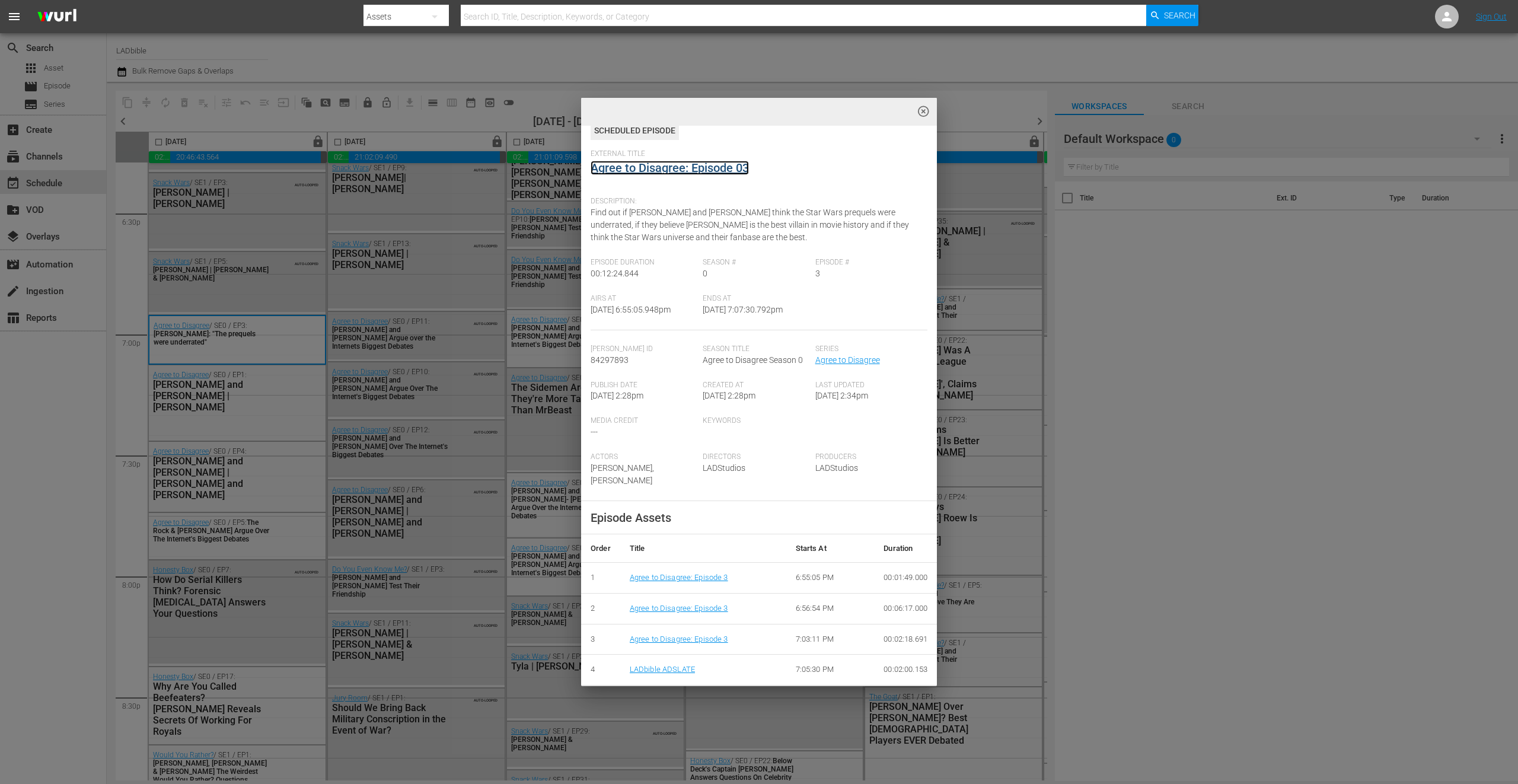
click at [702, 167] on link "Agree to Disagree: Episode 03" at bounding box center [669, 168] width 158 height 14
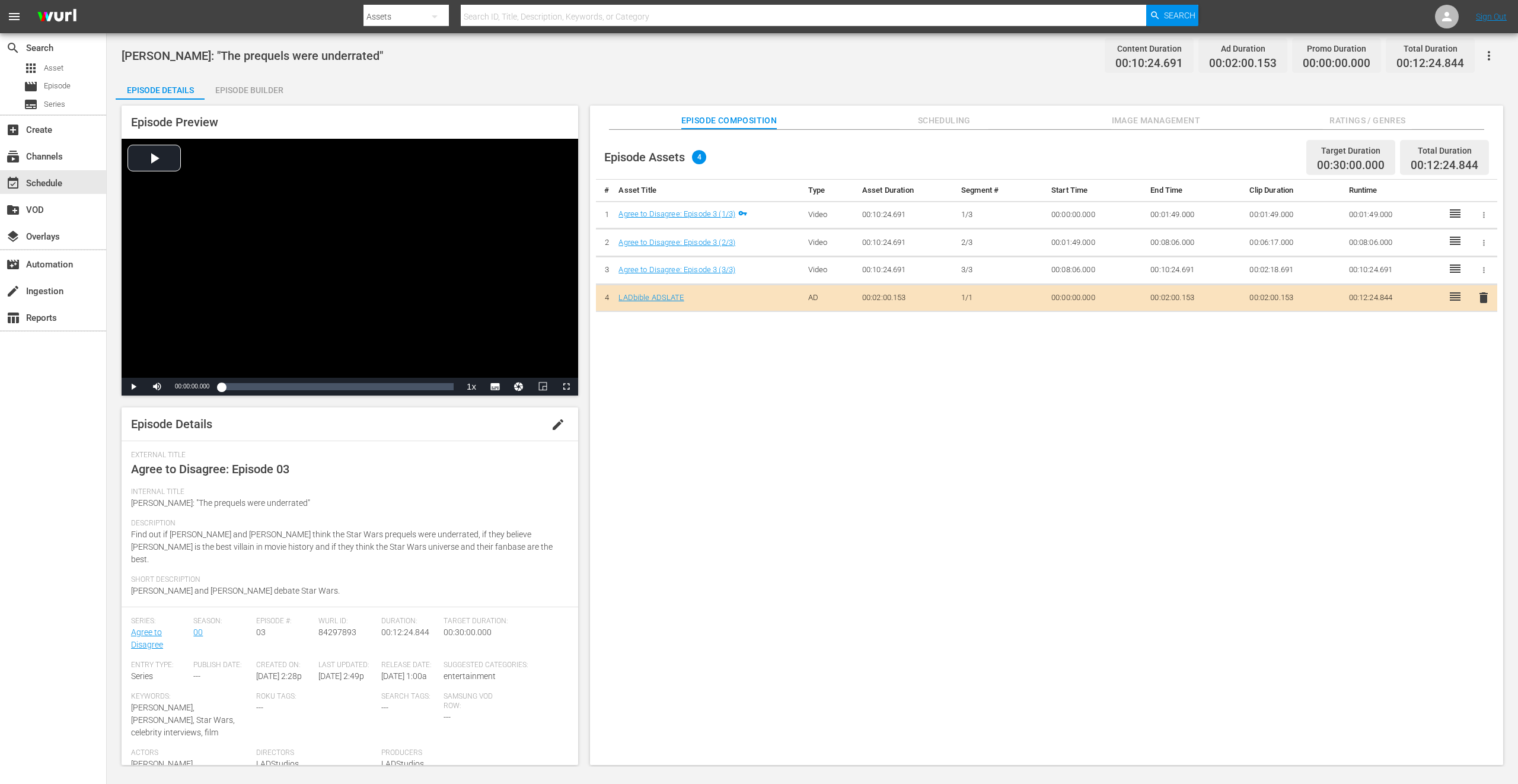
click at [899, 466] on div "Episode Assets 4 Target Duration 00:30:00.000 Total Duration 00:12:24.844 # Ass…" at bounding box center [1047, 453] width 913 height 647
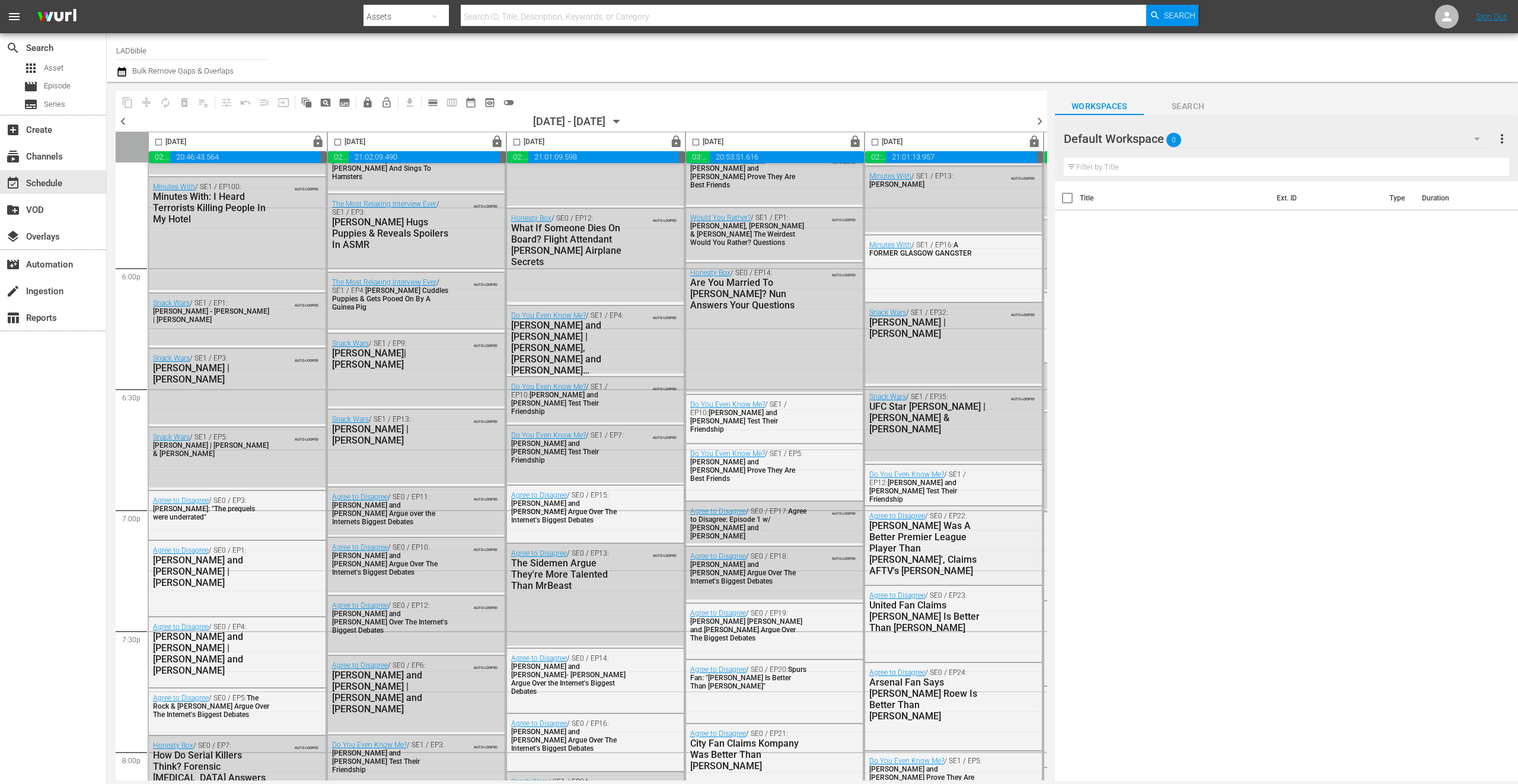
scroll to position [4241, 0]
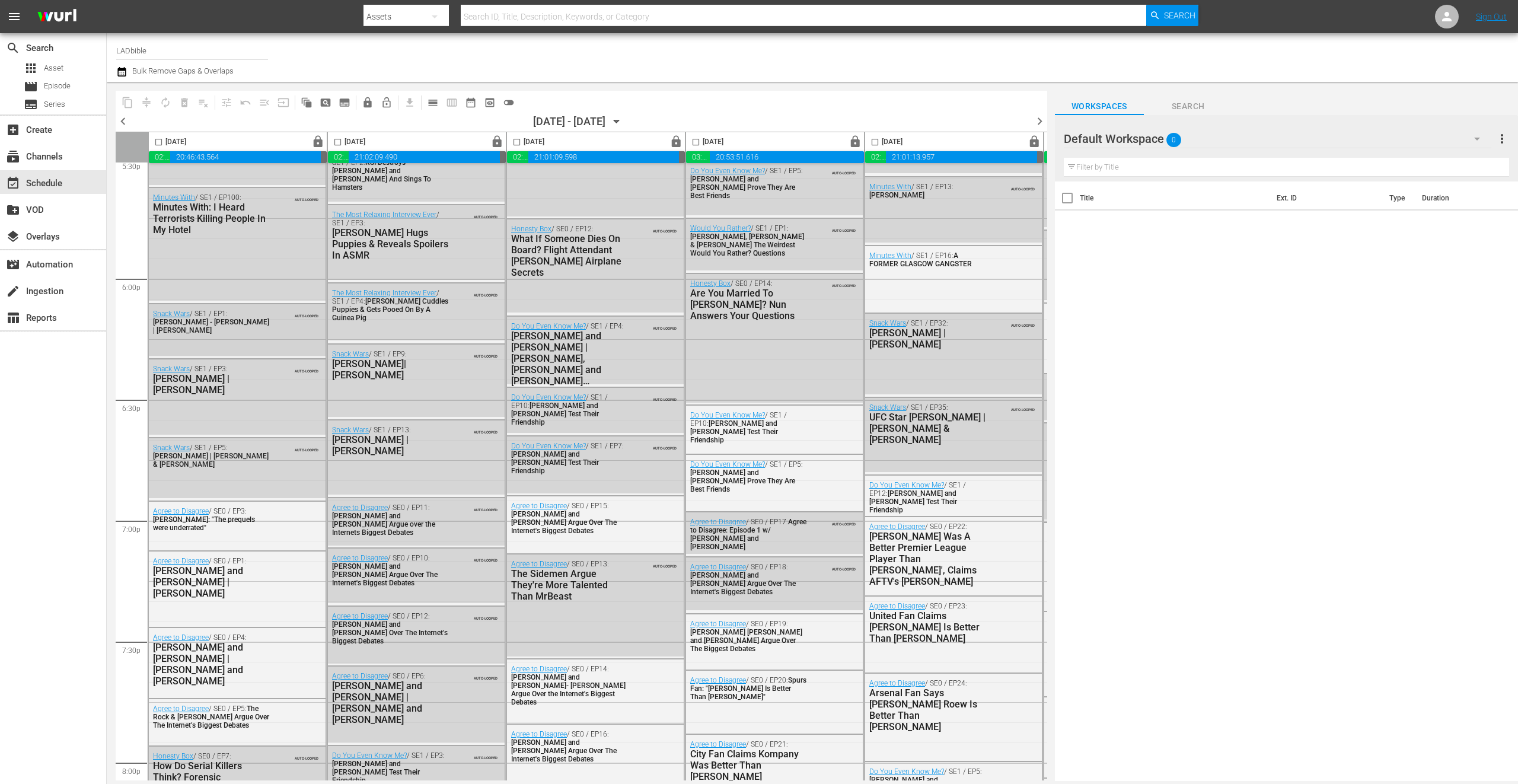
click at [214, 342] on div "Snack Wars / SE1 / EP1: Anya Taylor - Joy | Zac Efron AUTO-LOOPED" at bounding box center [238, 330] width 177 height 52
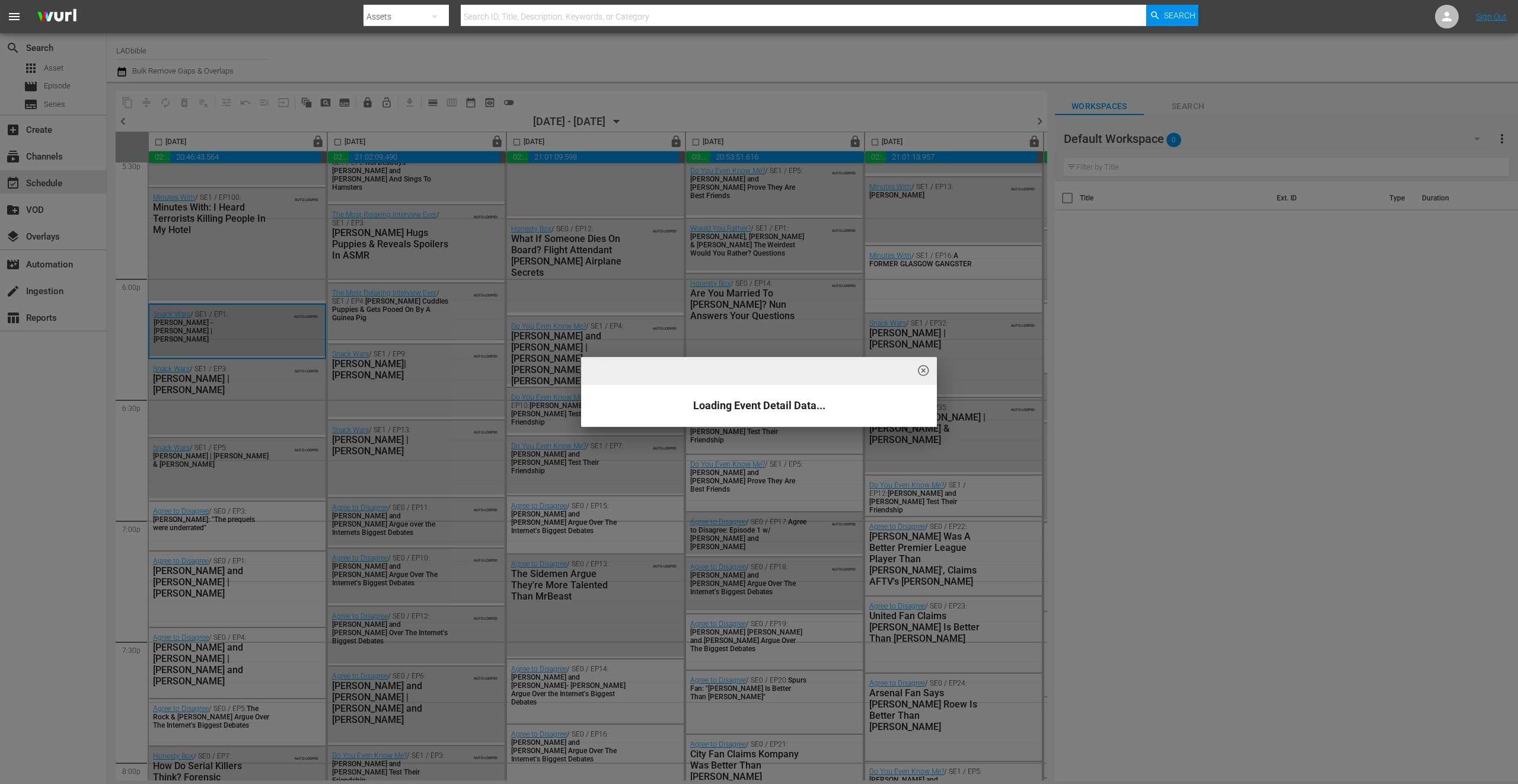
click at [251, 343] on div "highlight_off_icon Loading Event Detail Data..." at bounding box center [759, 392] width 1518 height 784
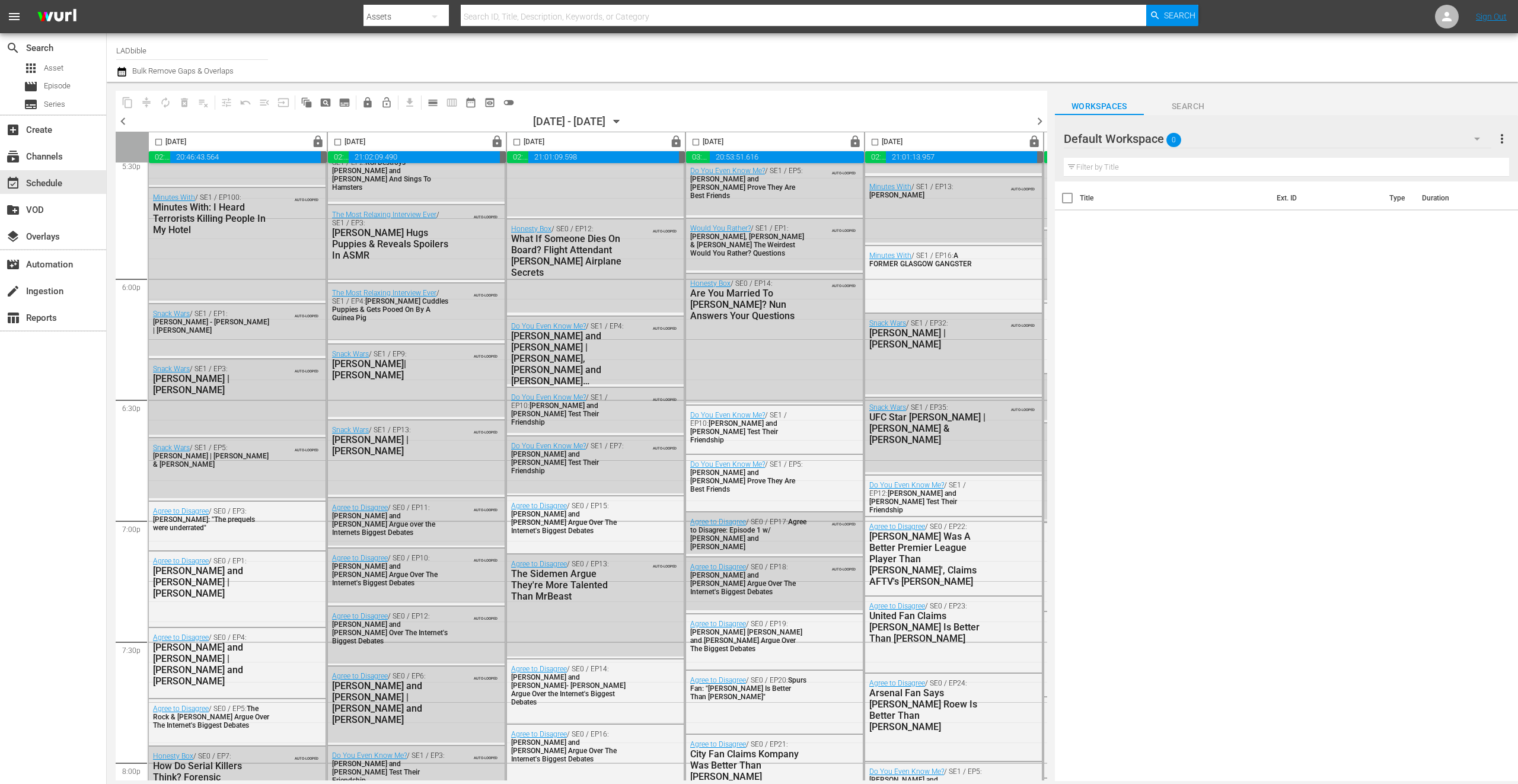
click at [238, 413] on div "Snack Wars / SE1 / EP3: Steve Carell | Sabrina Carpenter AUTO-LOOPED" at bounding box center [238, 396] width 177 height 75
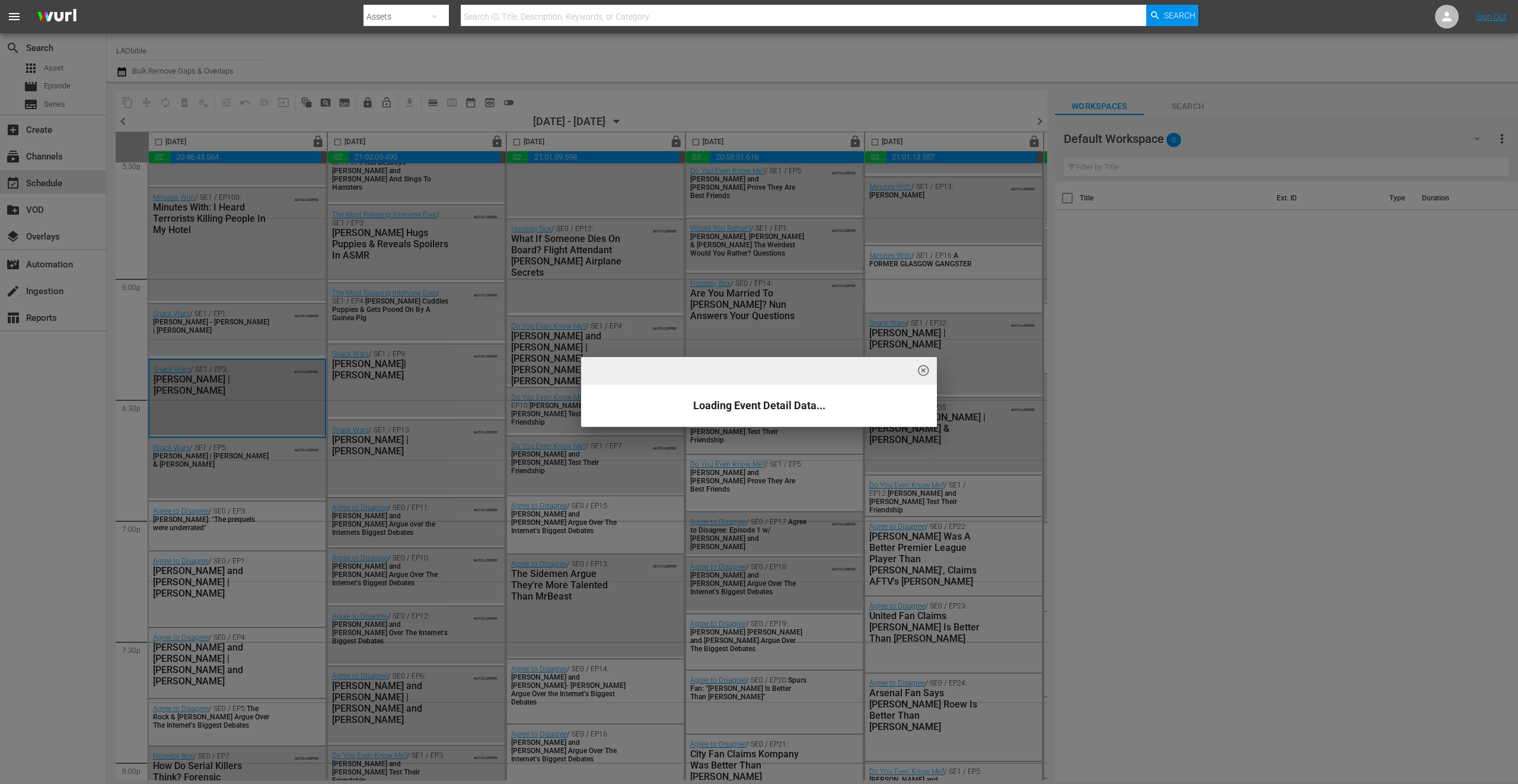
click at [249, 472] on div "highlight_off_icon Loading Event Detail Data..." at bounding box center [759, 392] width 1518 height 784
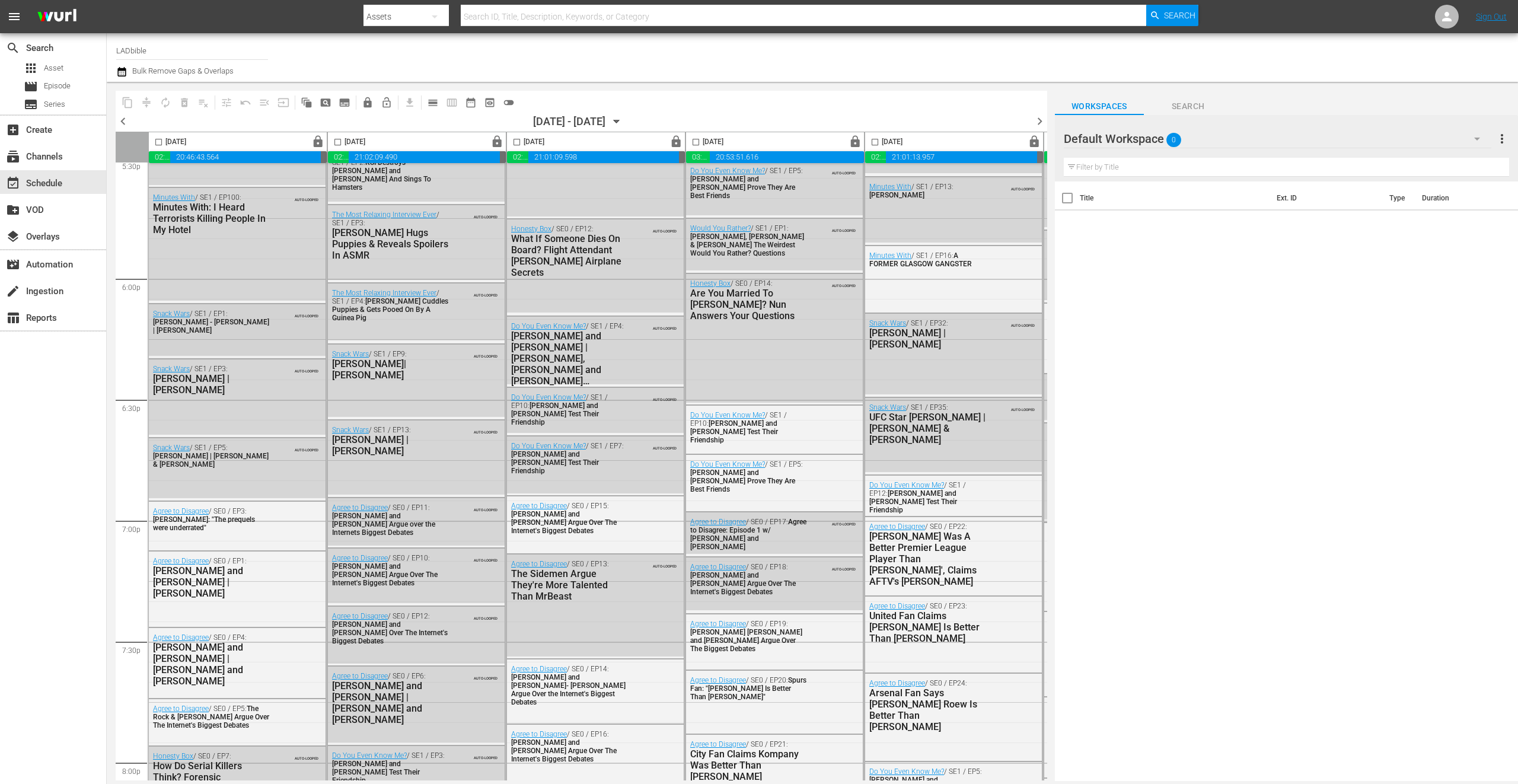
click at [239, 323] on div "Snack Wars / SE1 / EP1: Anya Taylor - Joy | Zac Efron" at bounding box center [211, 322] width 116 height 25
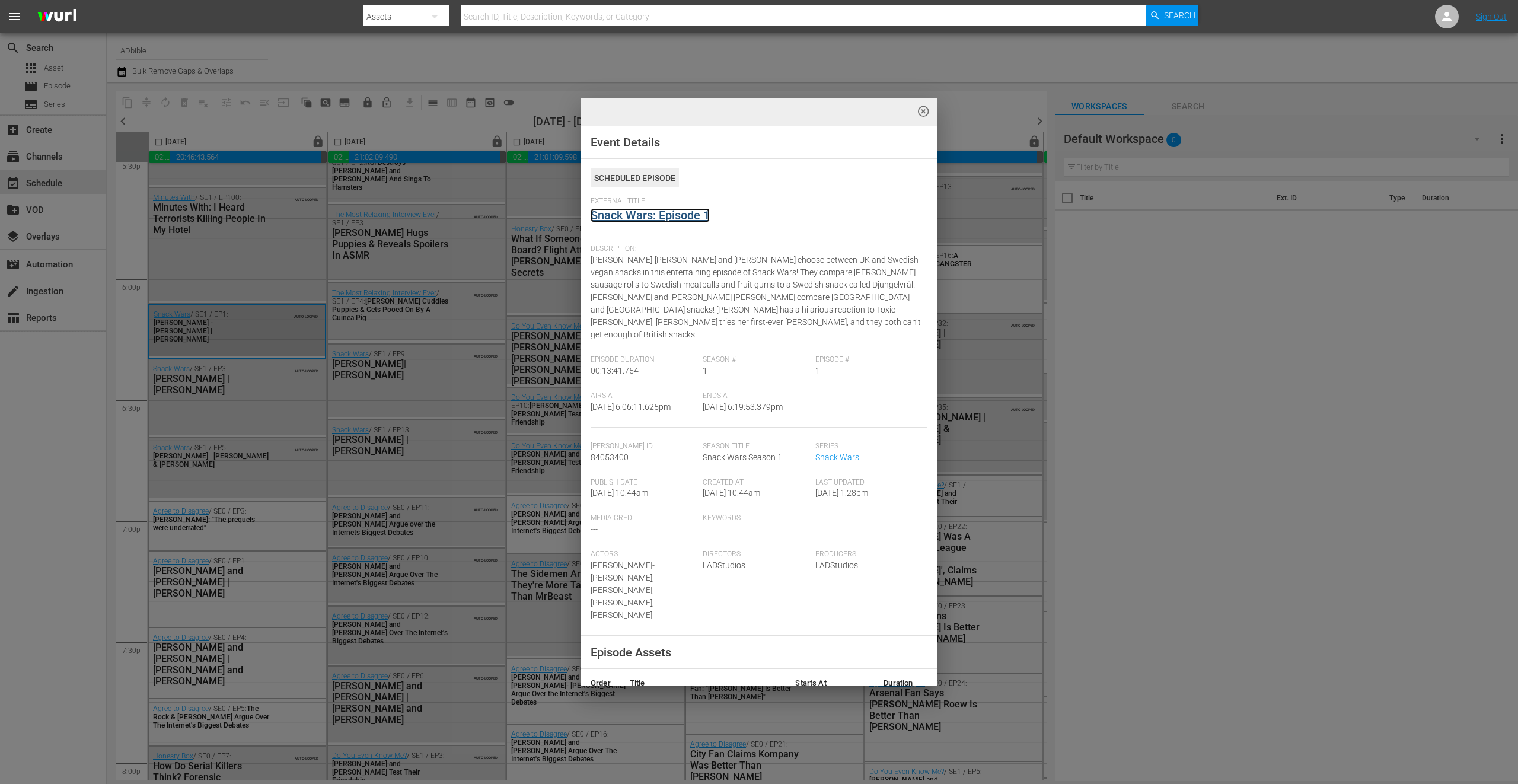
click at [667, 210] on link "Snack Wars: Episode 1" at bounding box center [650, 215] width 119 height 14
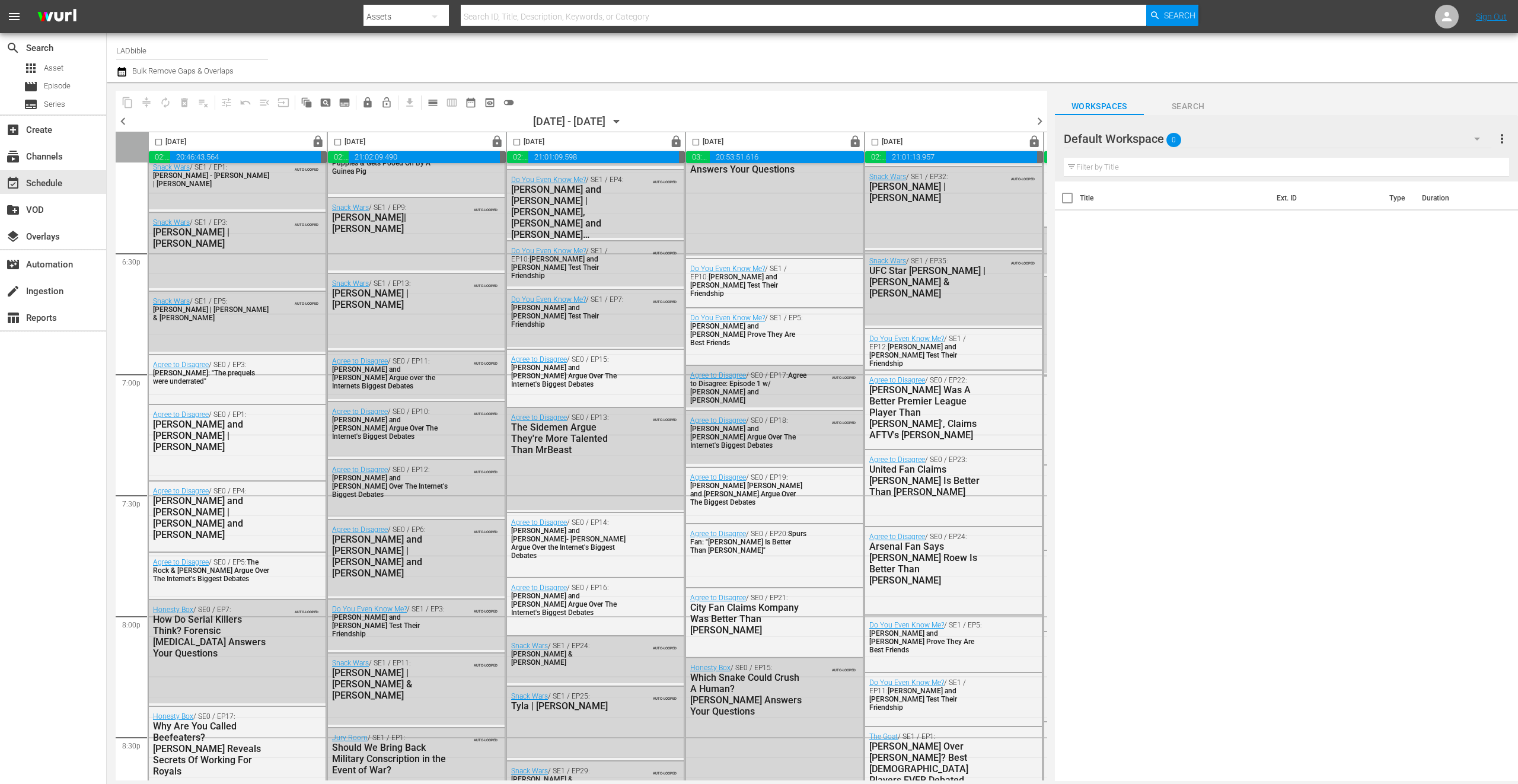
scroll to position [4377, 0]
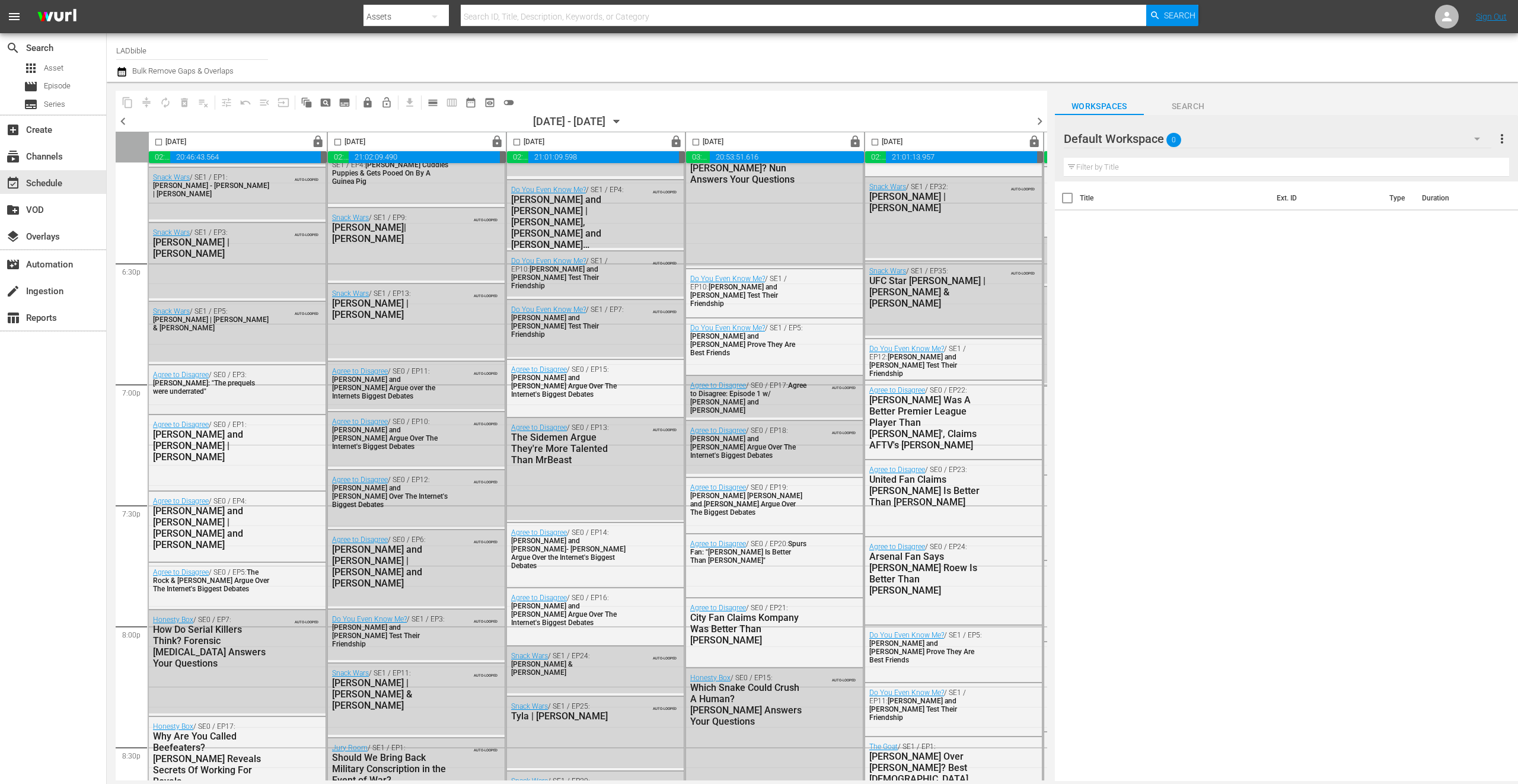
click at [247, 404] on div "Agree to Disagree / SE0 / EP3: Ewan McGregor: "The prequels were underrated"" at bounding box center [238, 388] width 177 height 46
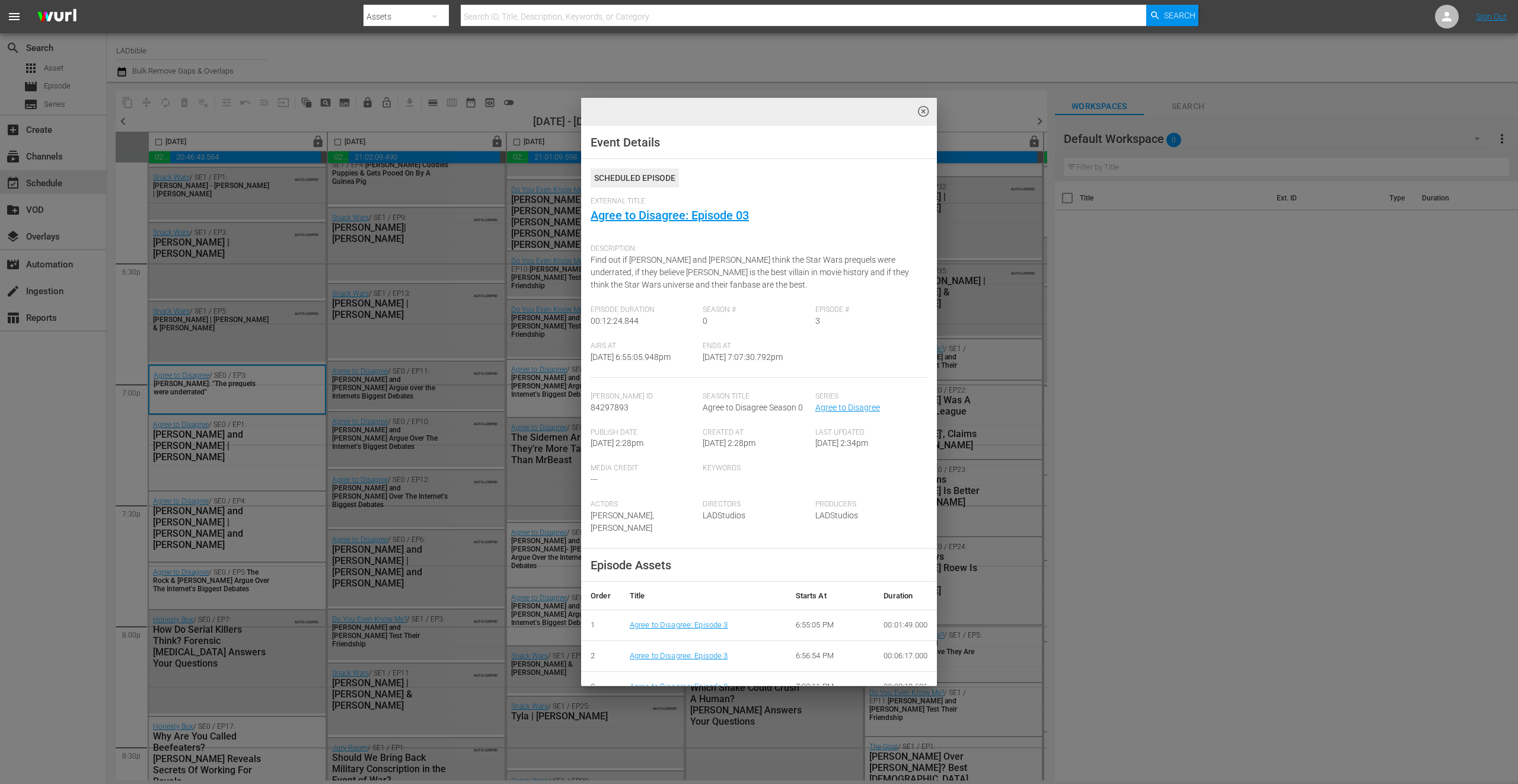
click at [298, 516] on div "highlight_off_icon Event Details Scheduled Episode External Title Agree to Disa…" at bounding box center [759, 392] width 1518 height 784
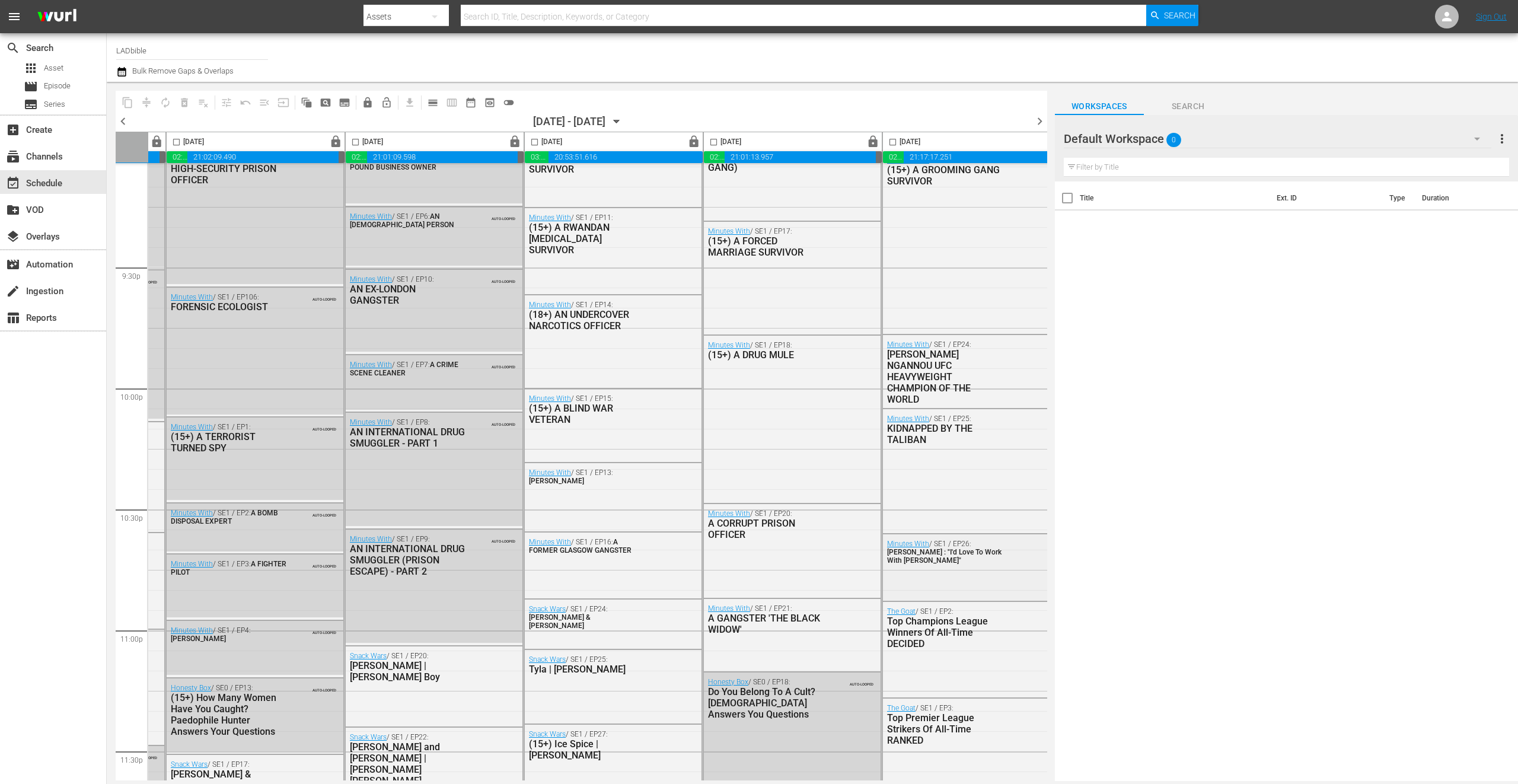
scroll to position [5099, 0]
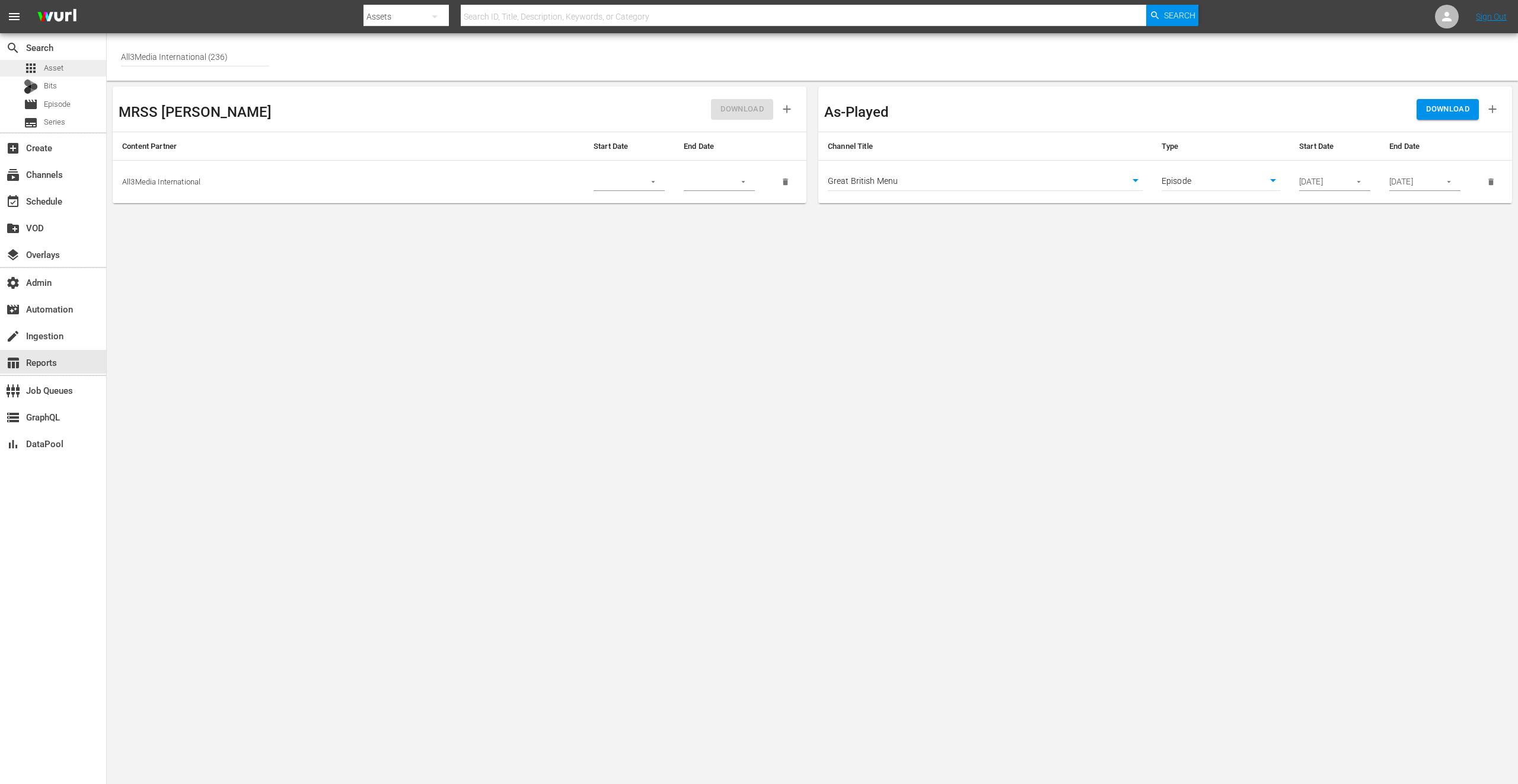
click at [70, 66] on div "apps Asset" at bounding box center [53, 68] width 106 height 17
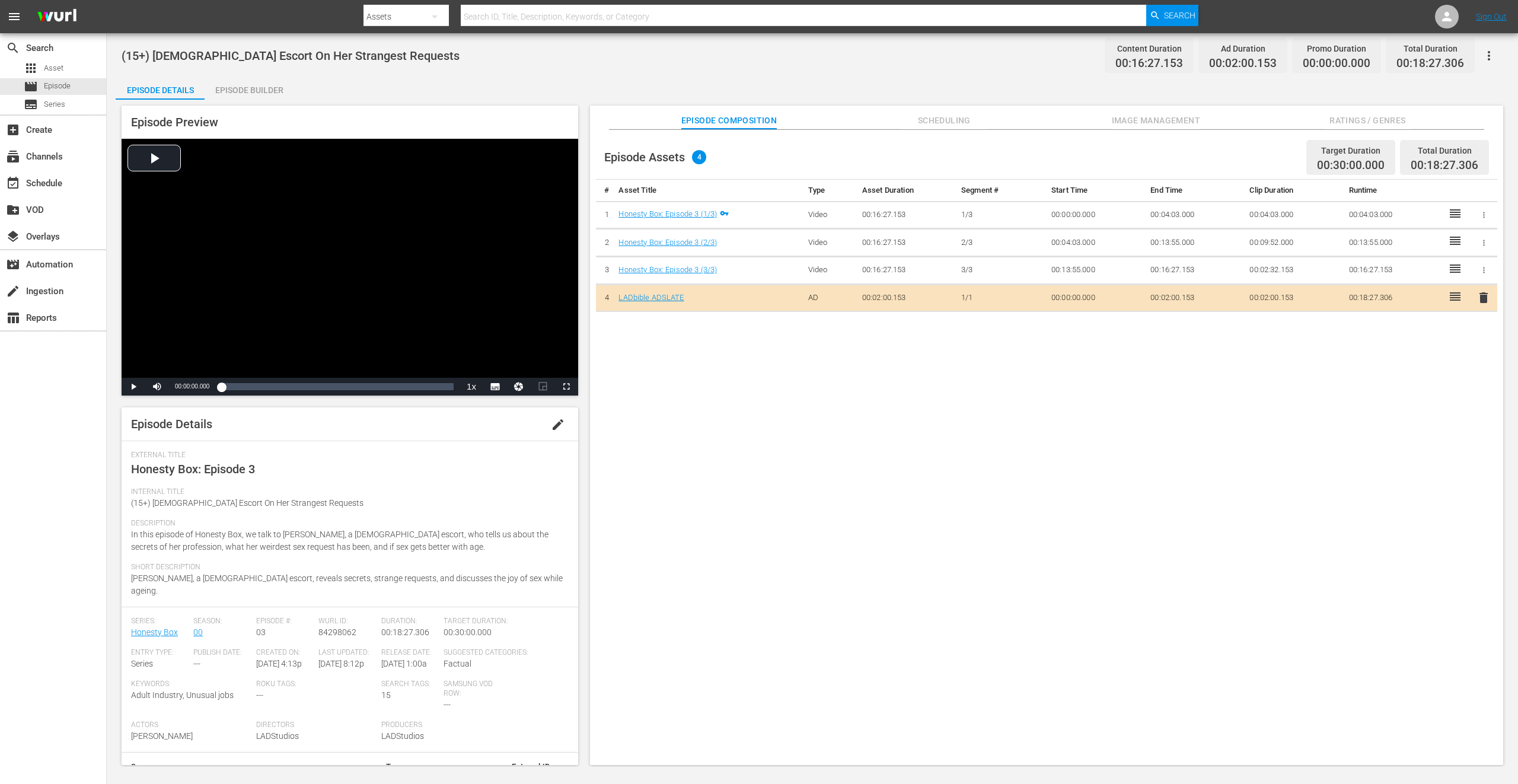
click at [725, 72] on div "(15+) 70-Year-Old Escort On Her Strangest Requests Content Duration 00:16:27.15…" at bounding box center [812, 399] width 1412 height 733
click at [922, 118] on span "Scheduling" at bounding box center [944, 121] width 89 height 15
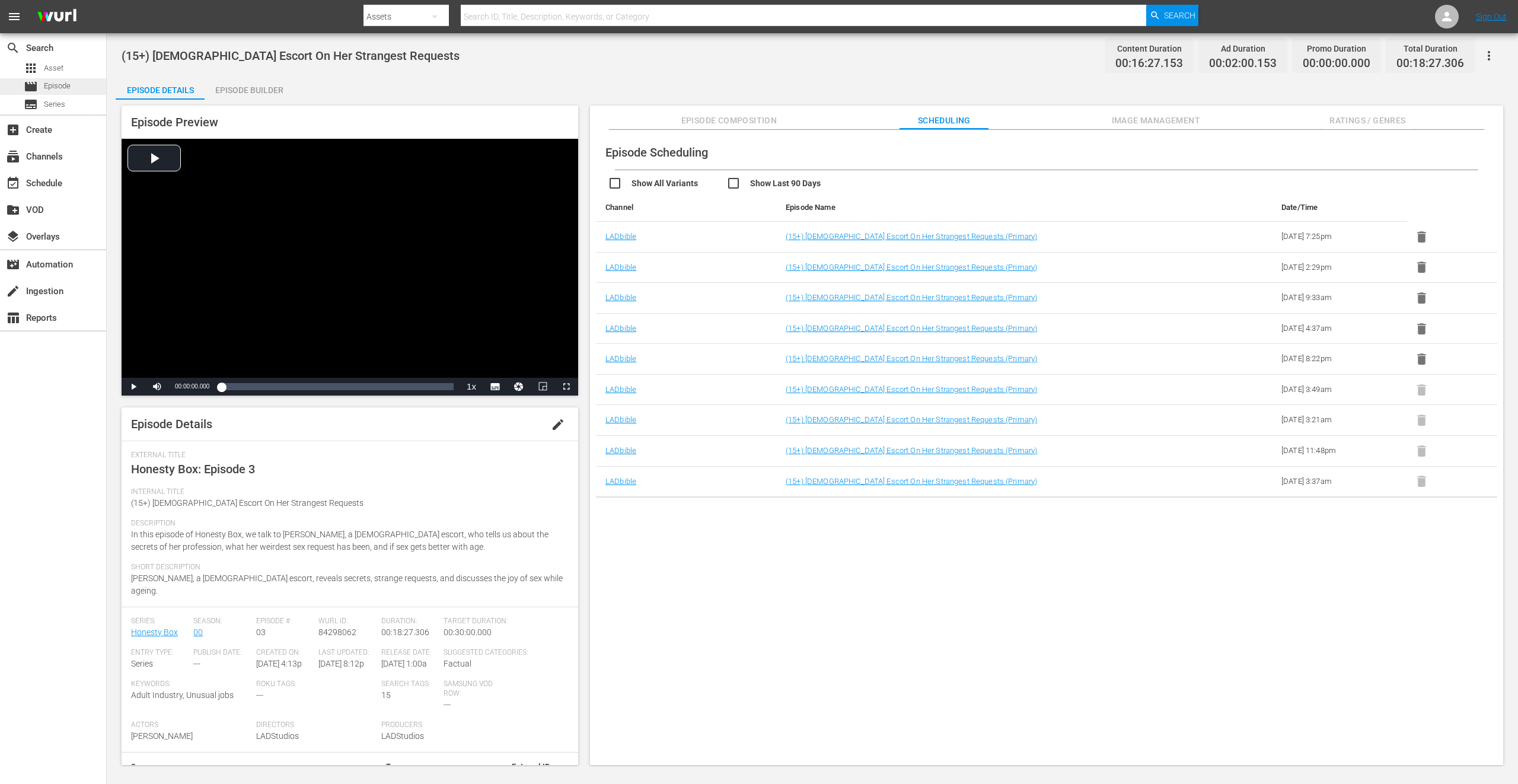
click at [62, 88] on span "Episode" at bounding box center [57, 86] width 27 height 12
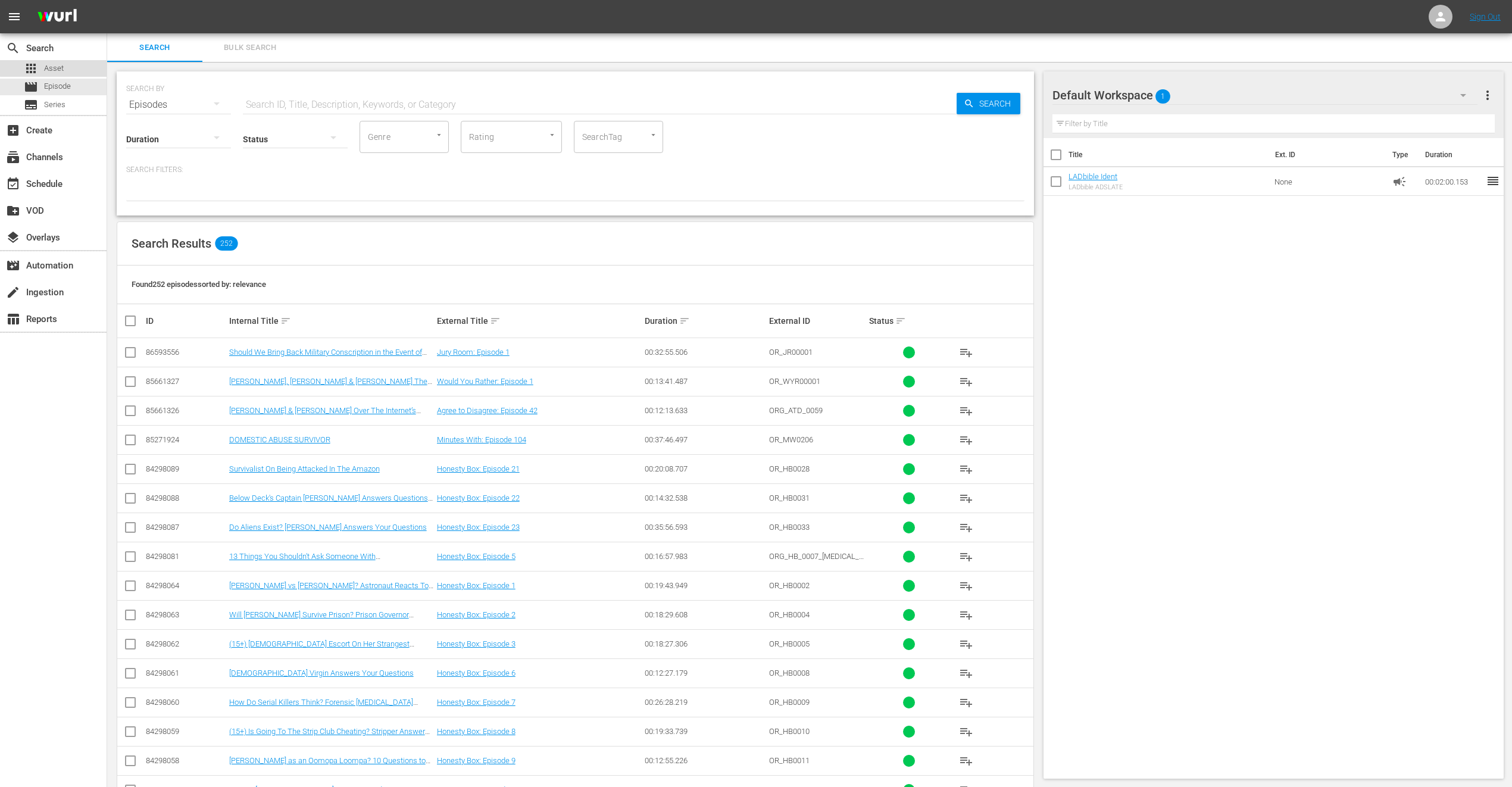
click at [81, 65] on div "apps Asset" at bounding box center [53, 68] width 107 height 17
